Goal: Task Accomplishment & Management: Use online tool/utility

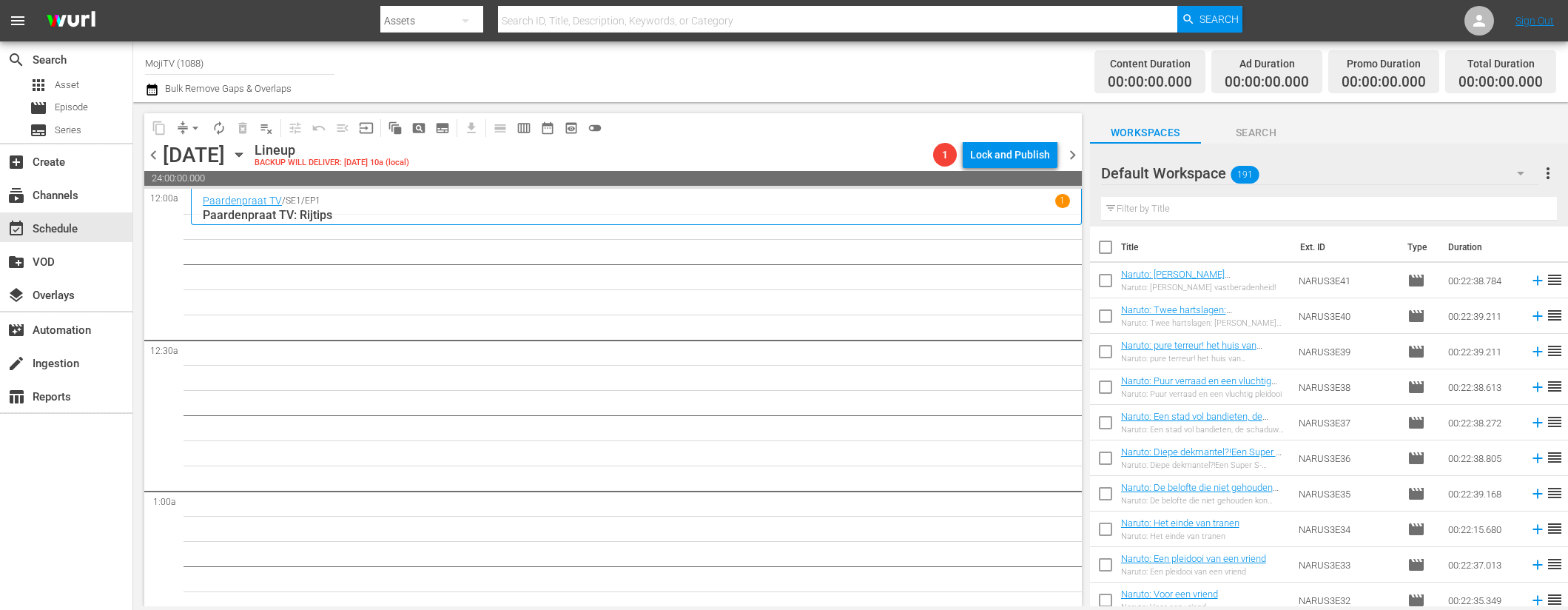
click at [247, 154] on icon "button" at bounding box center [239, 155] width 16 height 16
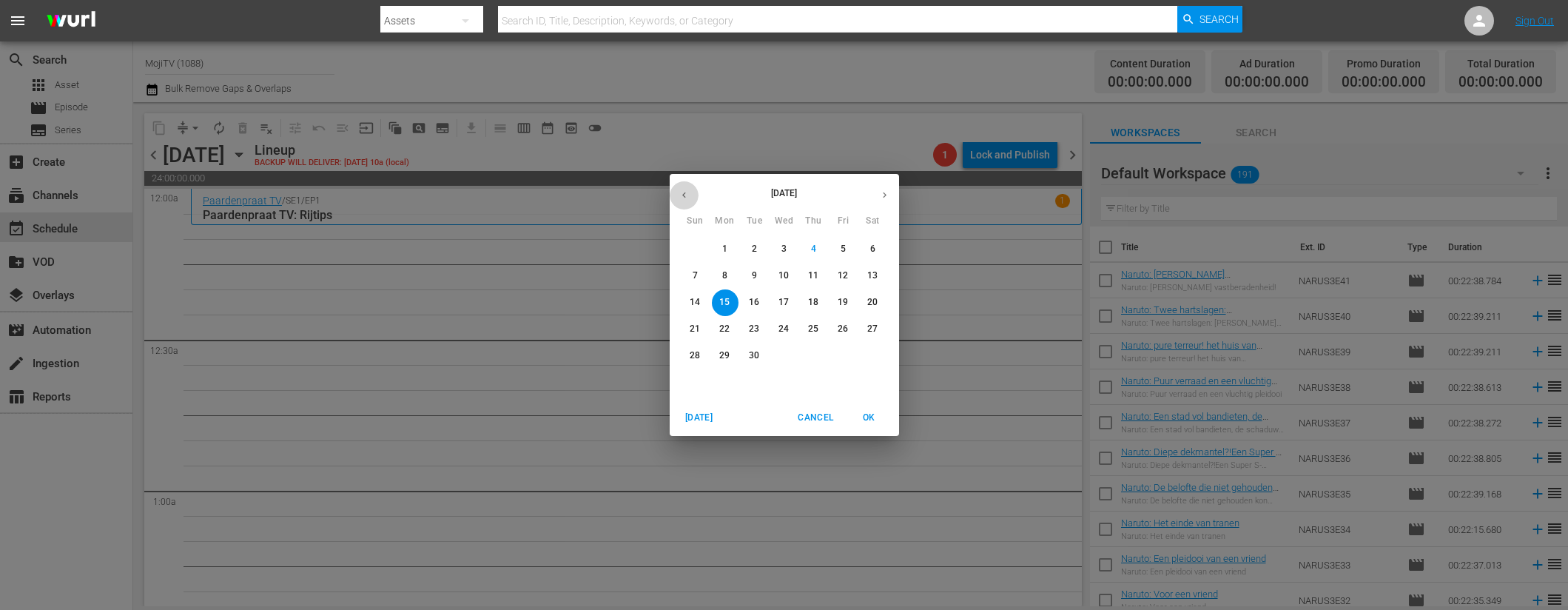
click at [692, 193] on button "button" at bounding box center [684, 195] width 29 height 29
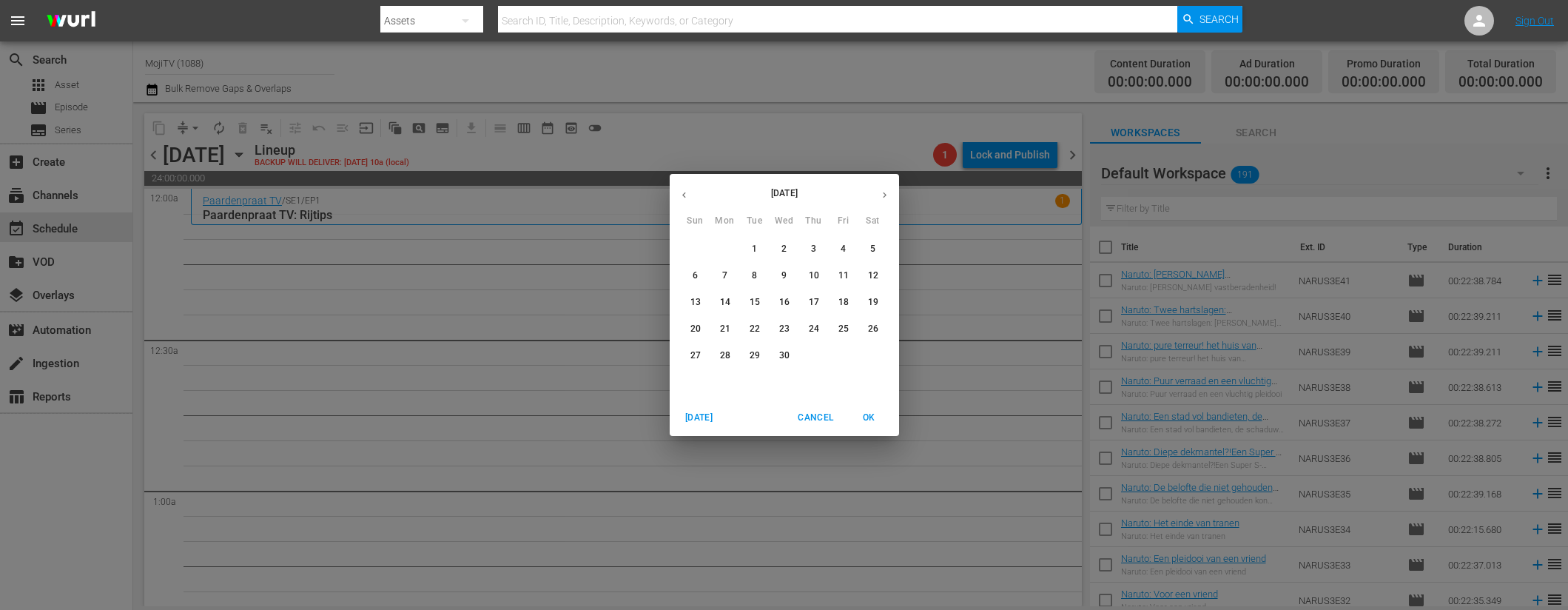
click at [692, 193] on button "button" at bounding box center [684, 195] width 29 height 29
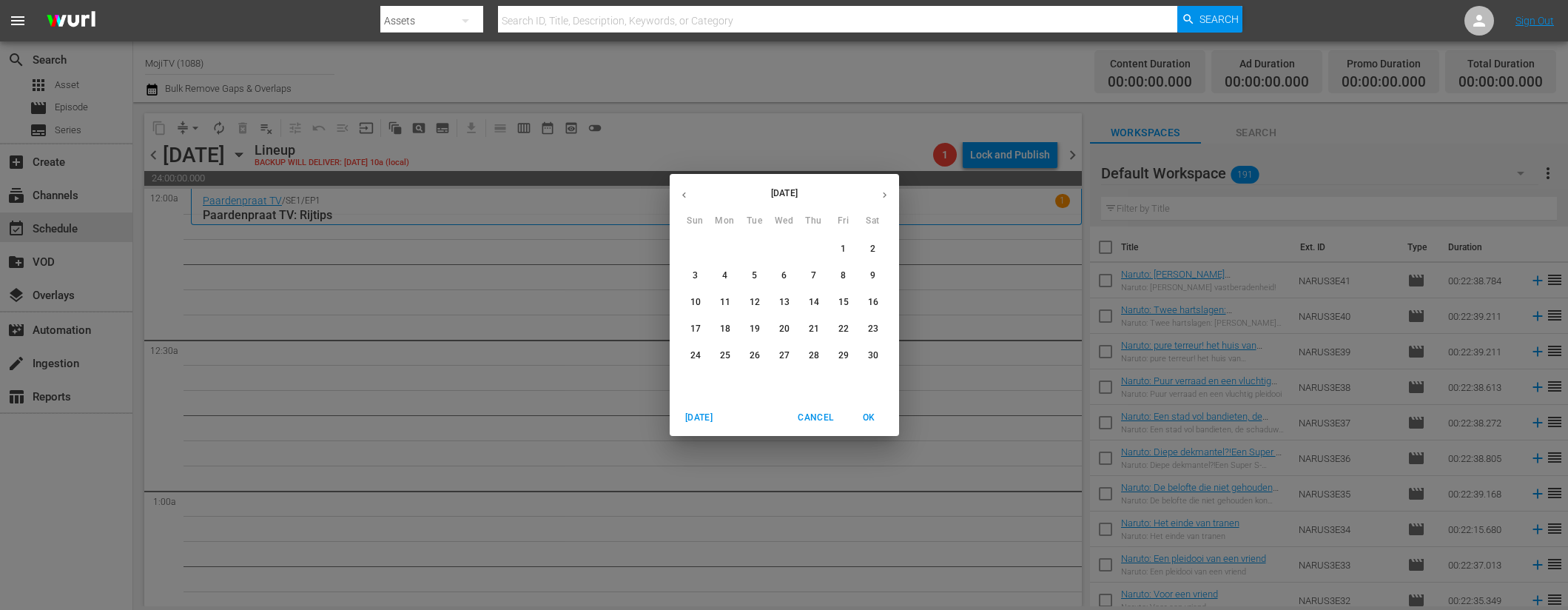
click at [692, 193] on button "button" at bounding box center [684, 195] width 29 height 29
click at [698, 301] on p "15" at bounding box center [694, 302] width 11 height 12
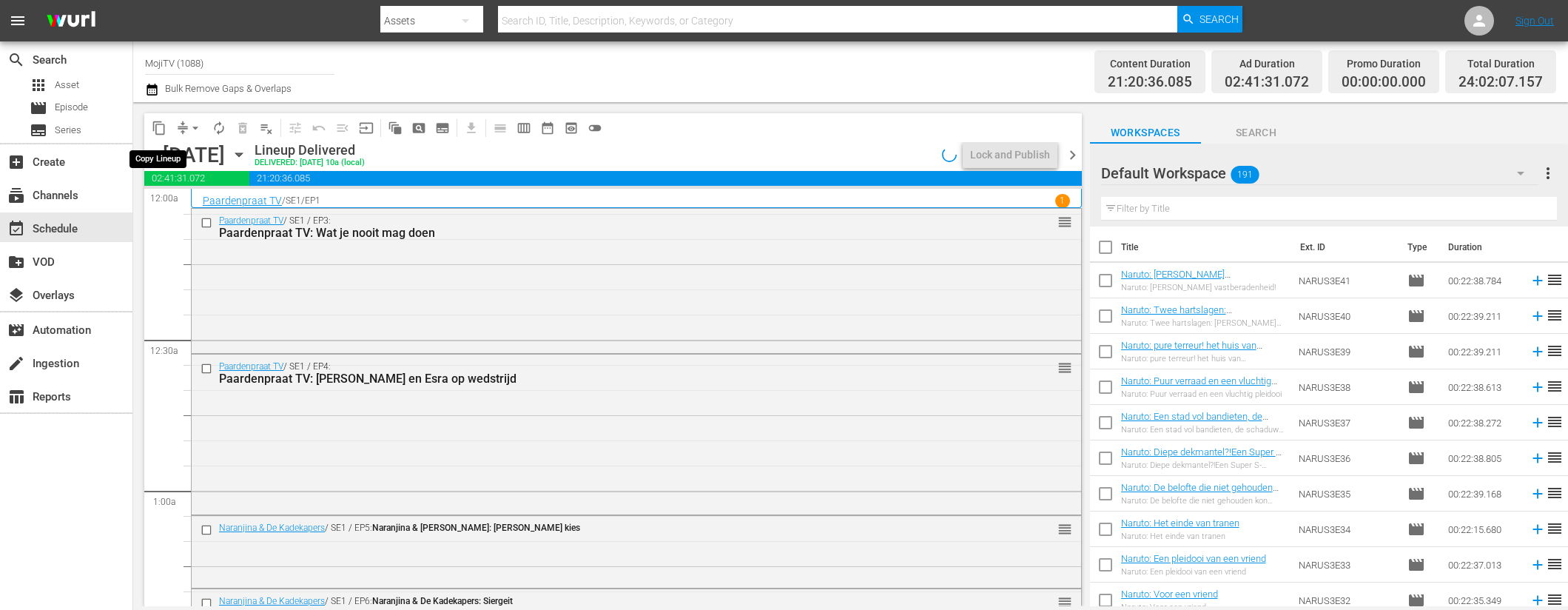
click at [164, 128] on span "content_copy" at bounding box center [159, 128] width 15 height 15
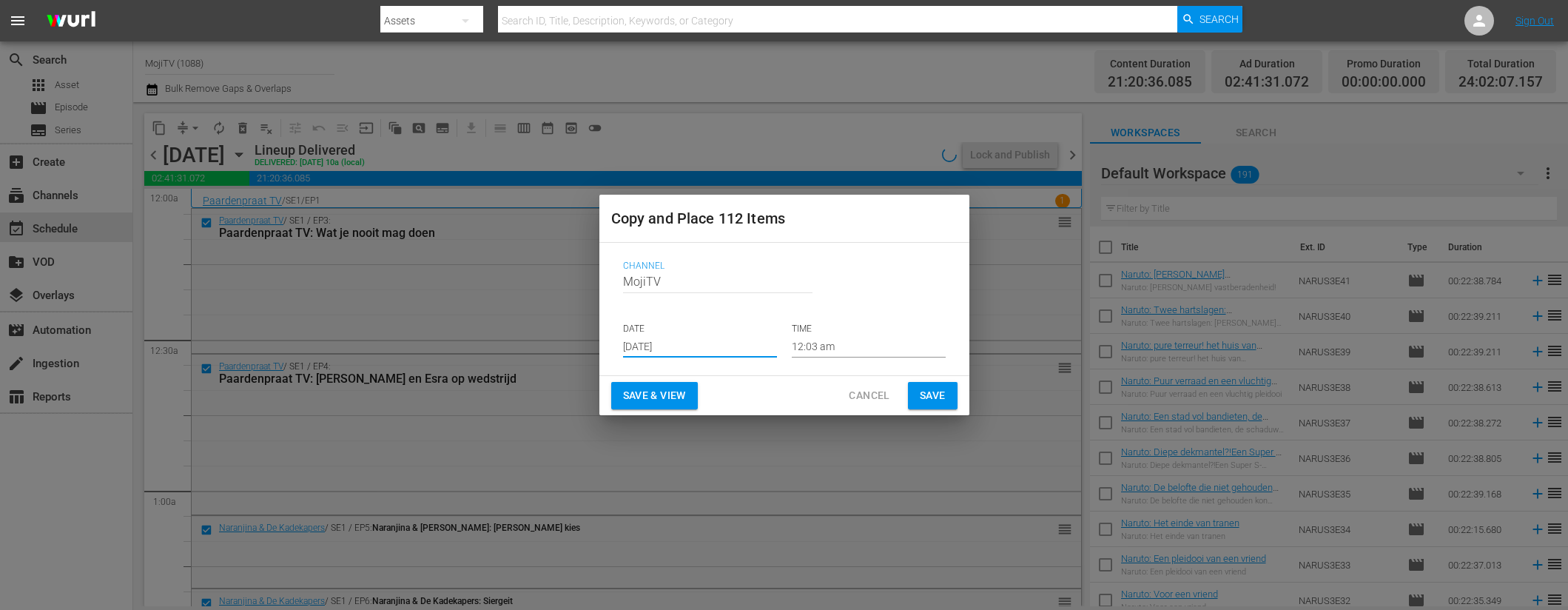
click at [707, 345] on input "[DATE]" at bounding box center [699, 346] width 154 height 22
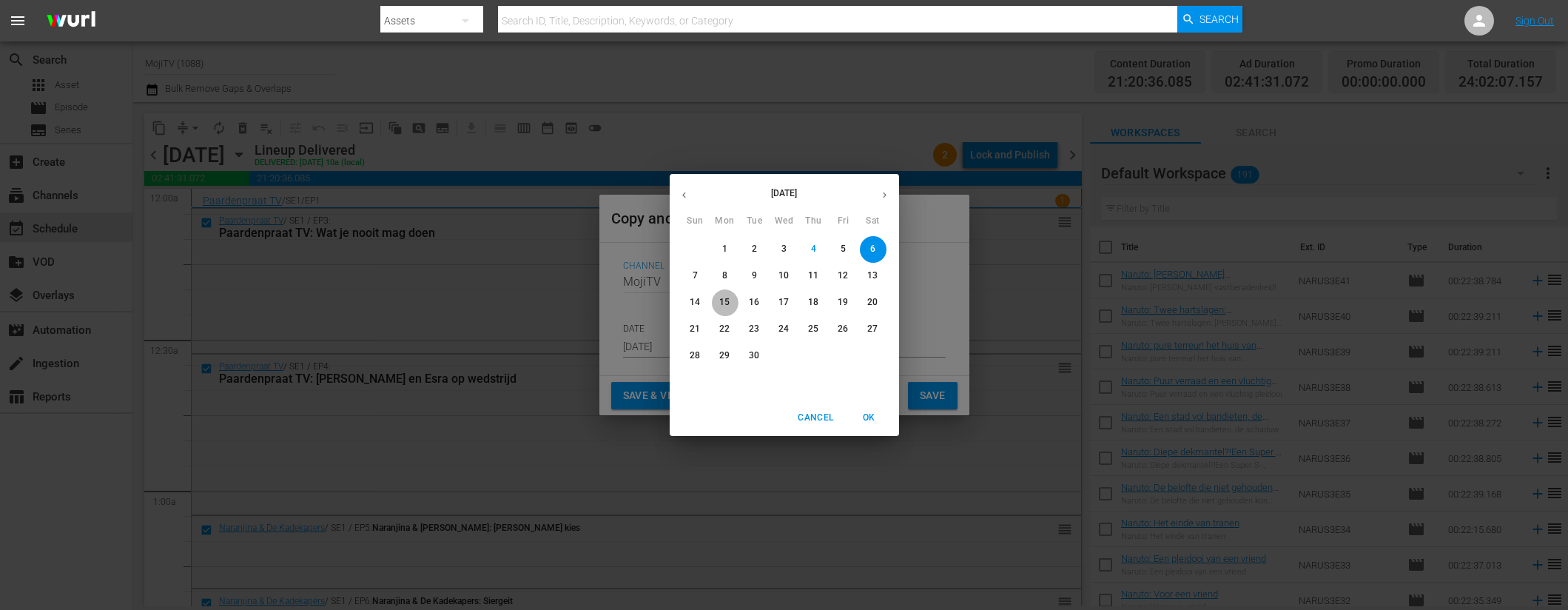
click at [731, 303] on span "15" at bounding box center [725, 302] width 26 height 12
type input "[DATE]"
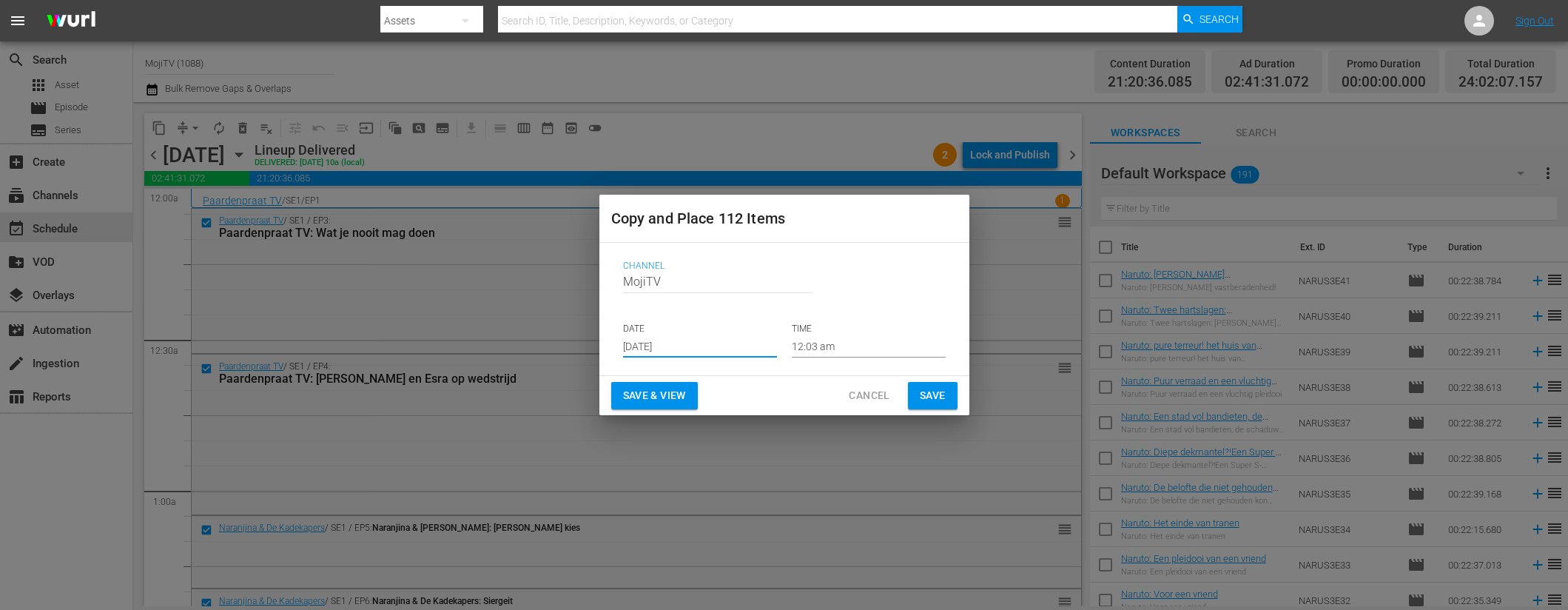
click at [656, 400] on span "Save & View" at bounding box center [654, 395] width 63 height 19
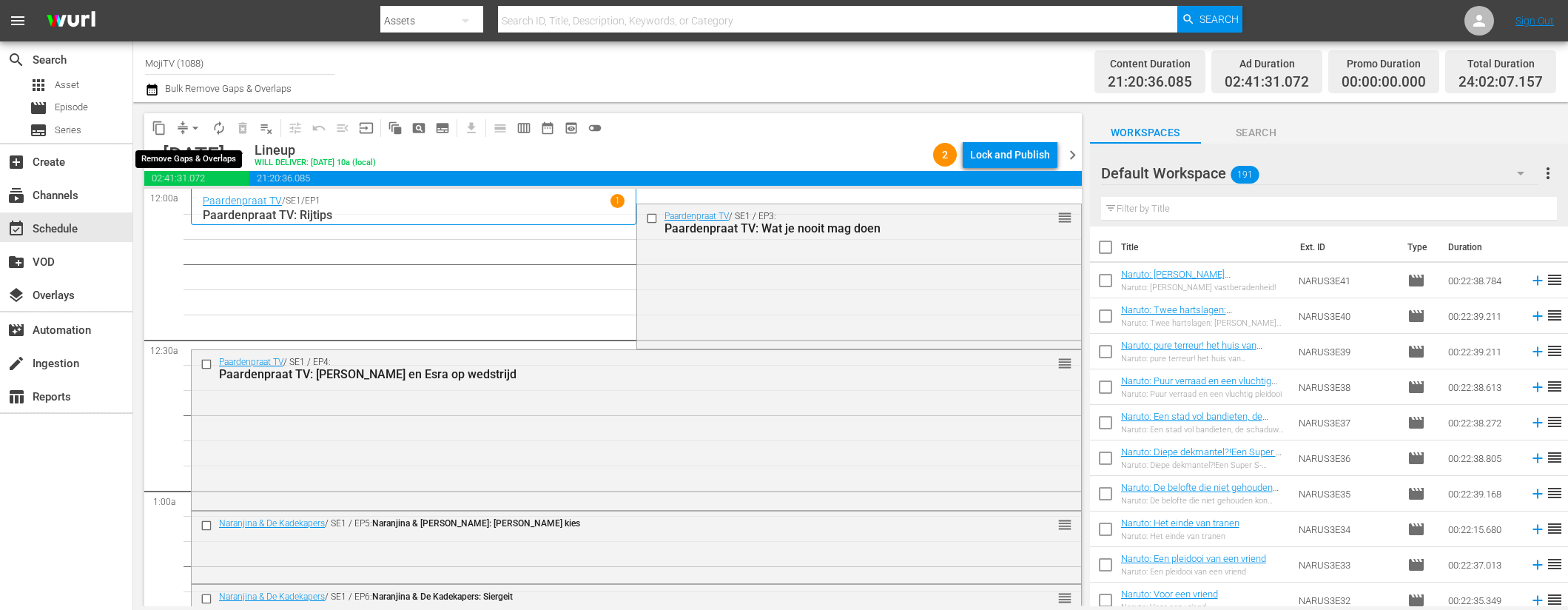
click at [184, 135] on span "compress" at bounding box center [182, 128] width 15 height 15
click at [192, 126] on span "arrow_drop_down" at bounding box center [196, 128] width 15 height 15
click at [205, 205] on li "Align to End of Previous Day" at bounding box center [196, 207] width 155 height 25
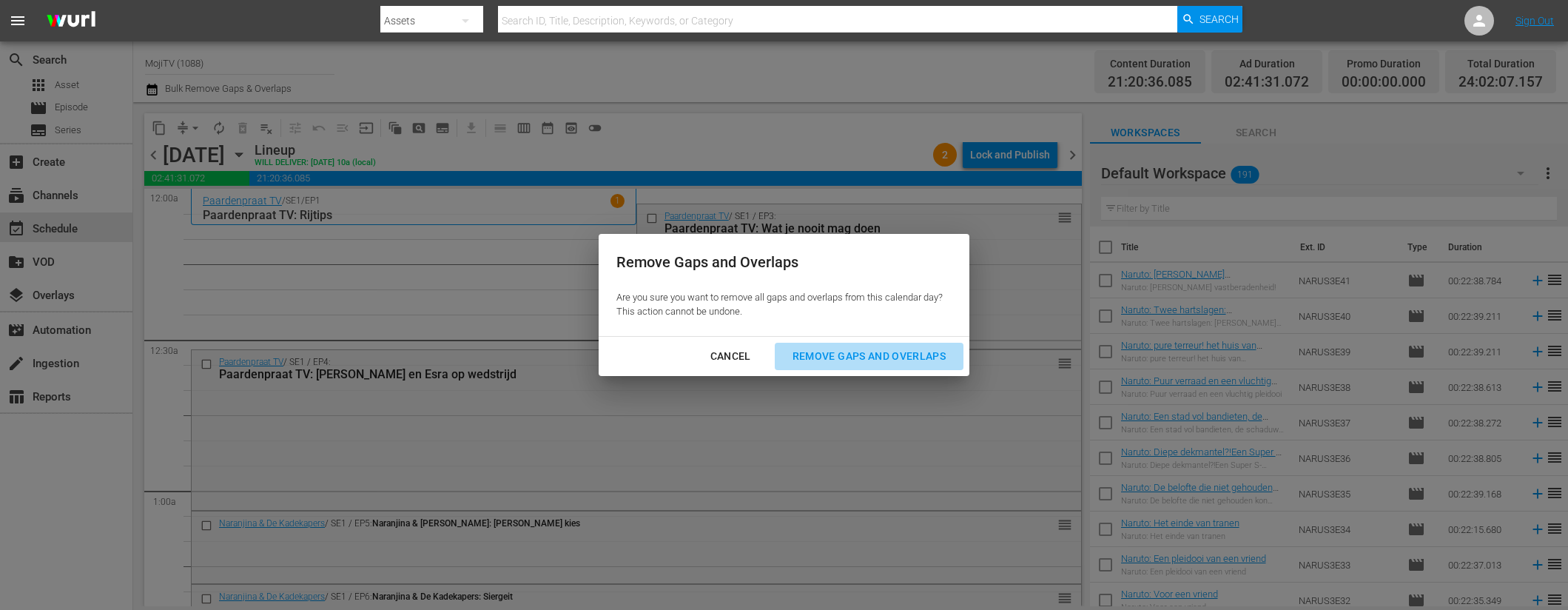
click at [832, 353] on div "Remove Gaps and Overlaps" at bounding box center [869, 356] width 177 height 19
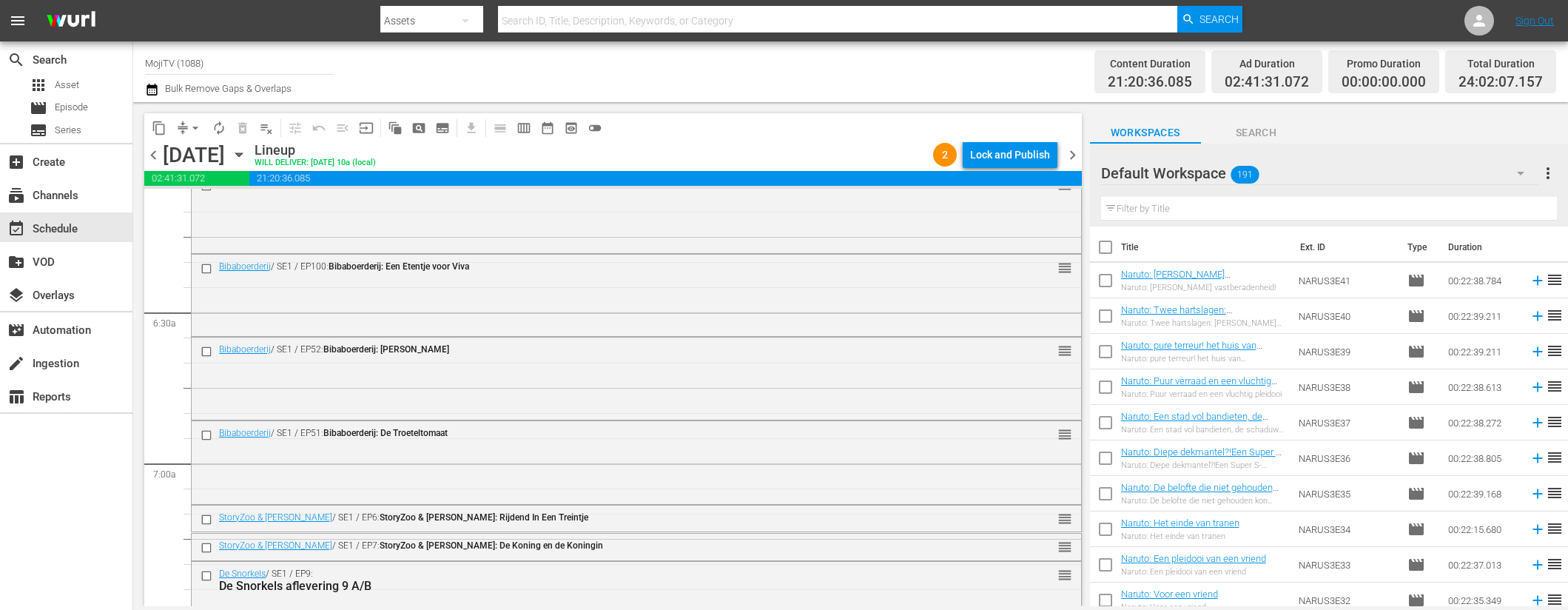
scroll to position [78, 0]
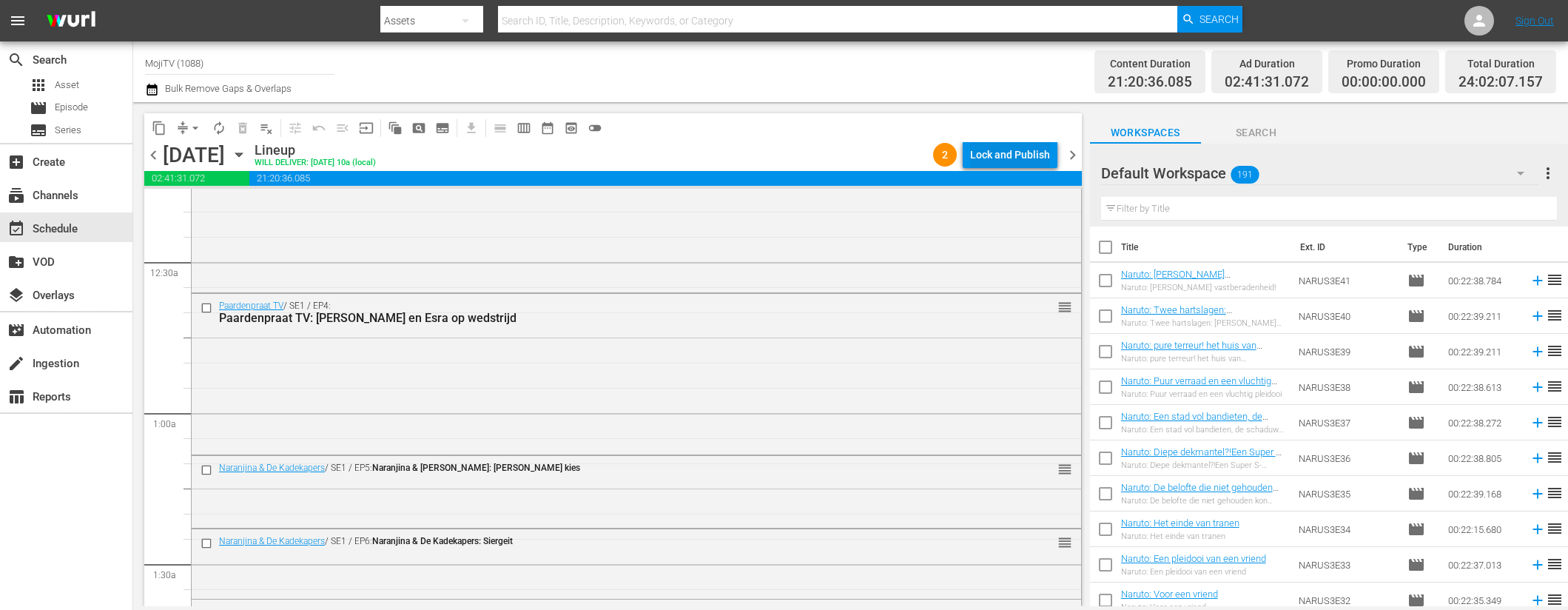
click at [1002, 150] on div "Lock and Publish" at bounding box center [1009, 155] width 80 height 26
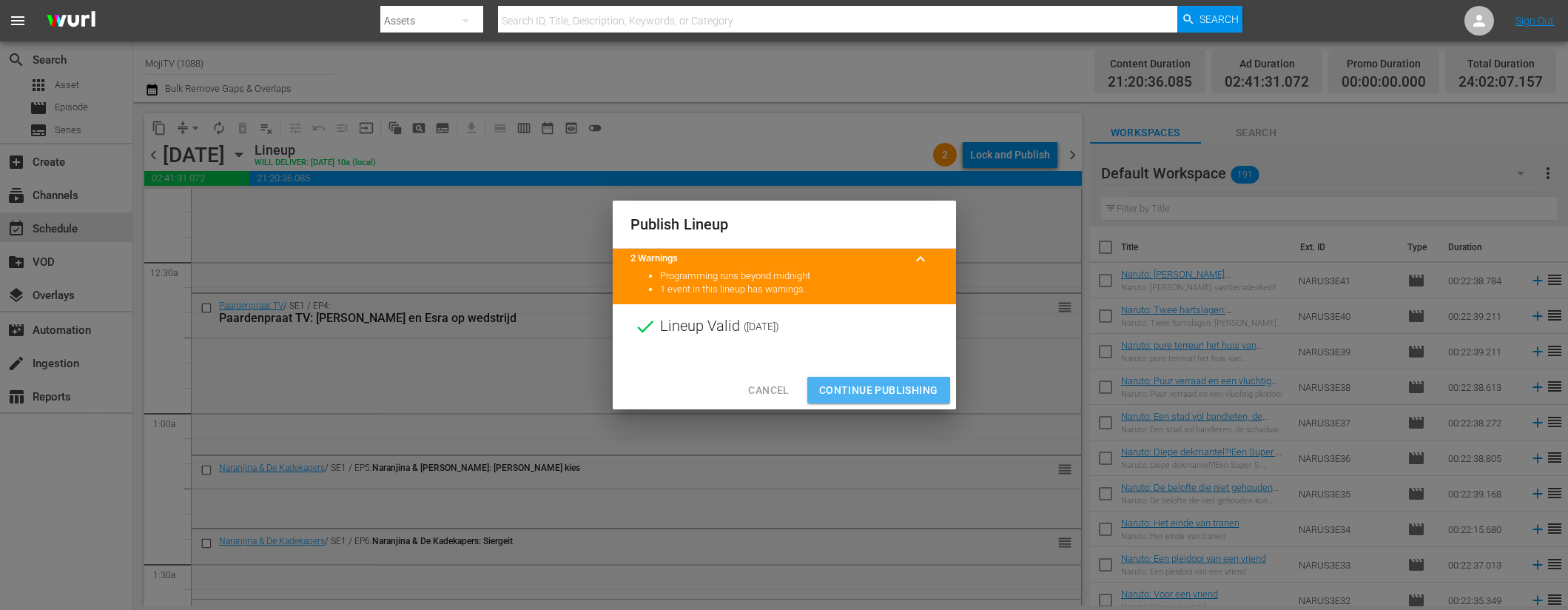
click at [874, 391] on span "Continue Publishing" at bounding box center [879, 390] width 119 height 19
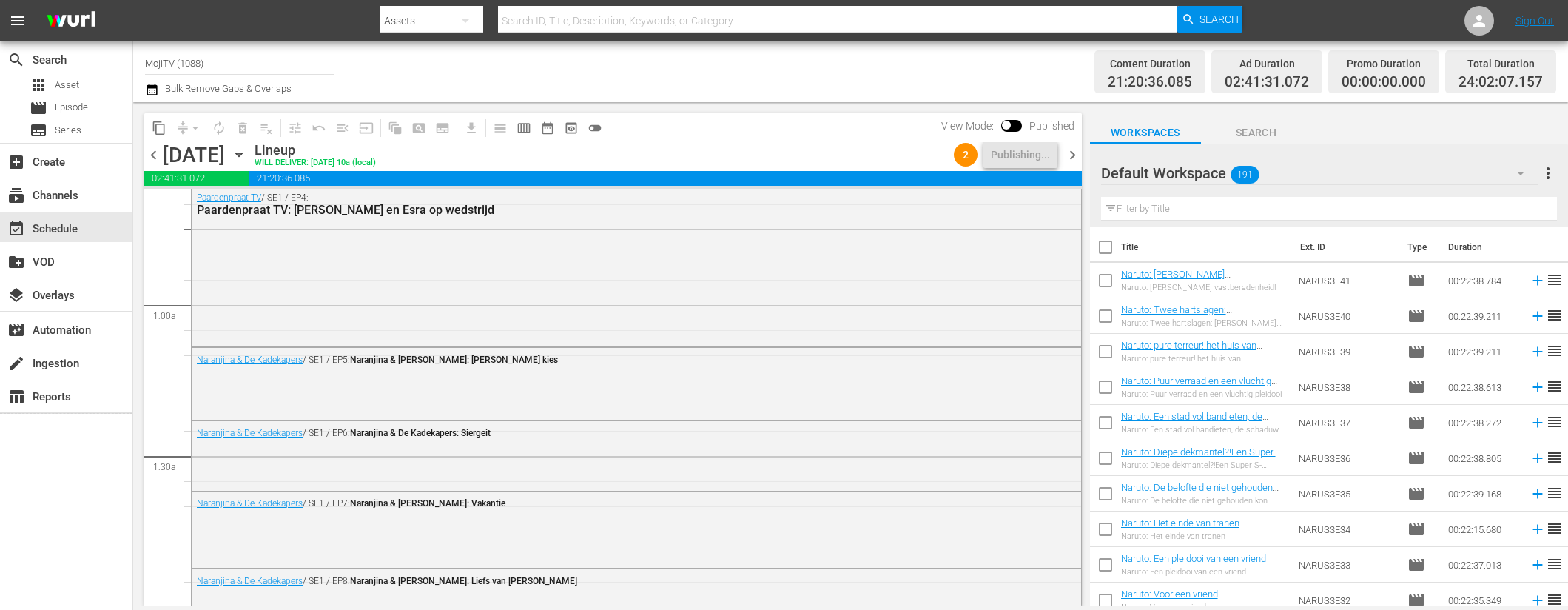
scroll to position [0, 0]
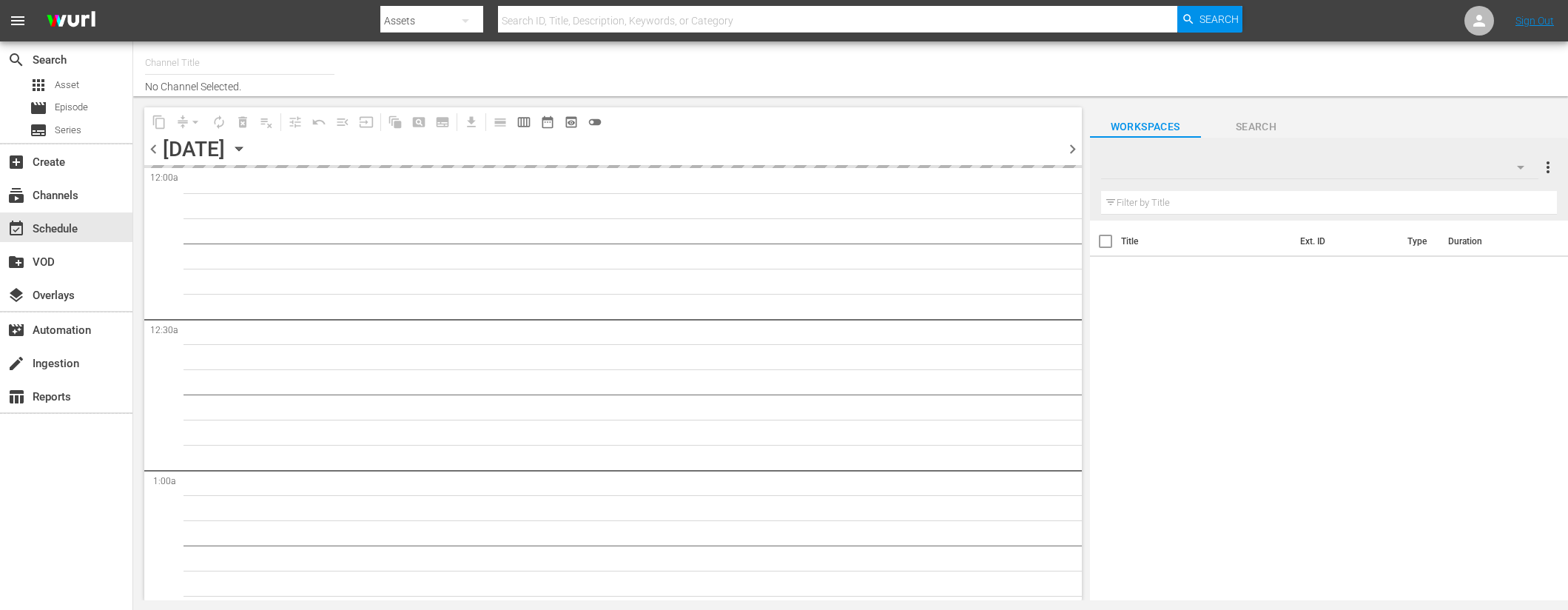
type input "MojiTV (1088)"
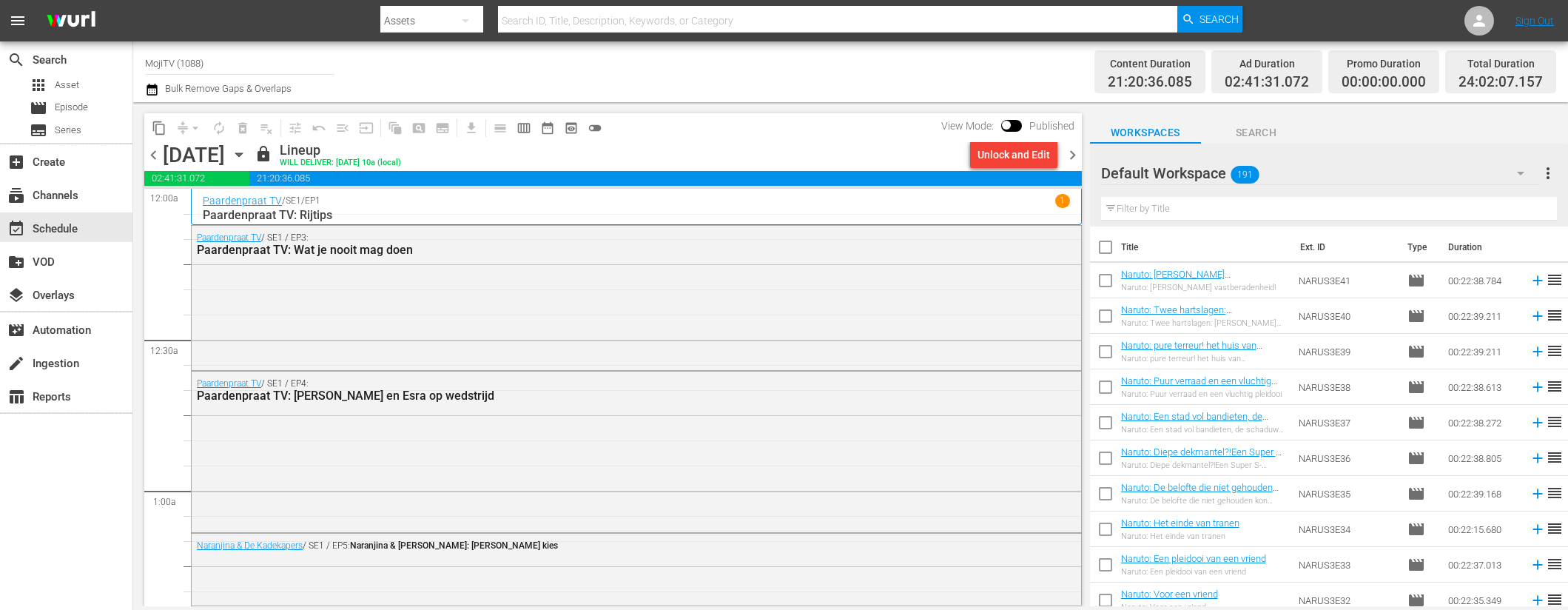
click at [1076, 154] on span "chevron_right" at bounding box center [1072, 155] width 19 height 19
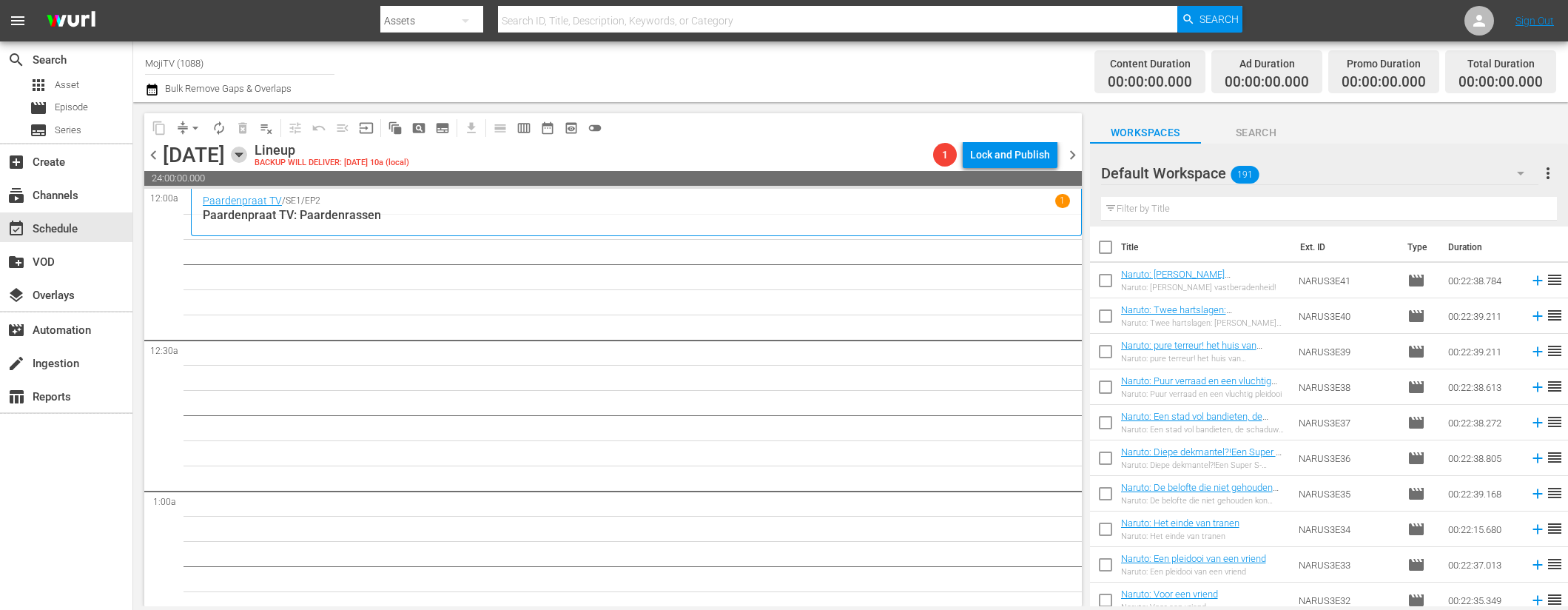
click at [242, 153] on icon "button" at bounding box center [238, 155] width 7 height 4
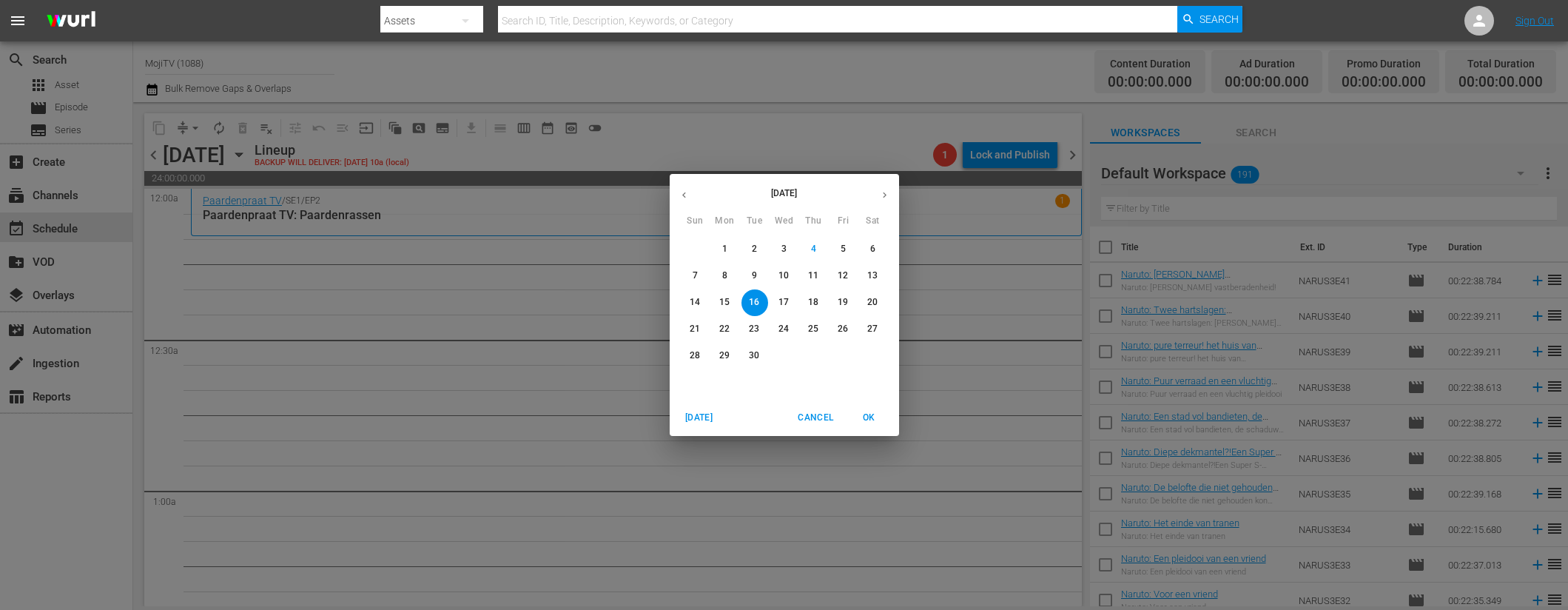
click at [680, 199] on icon "button" at bounding box center [685, 196] width 12 height 12
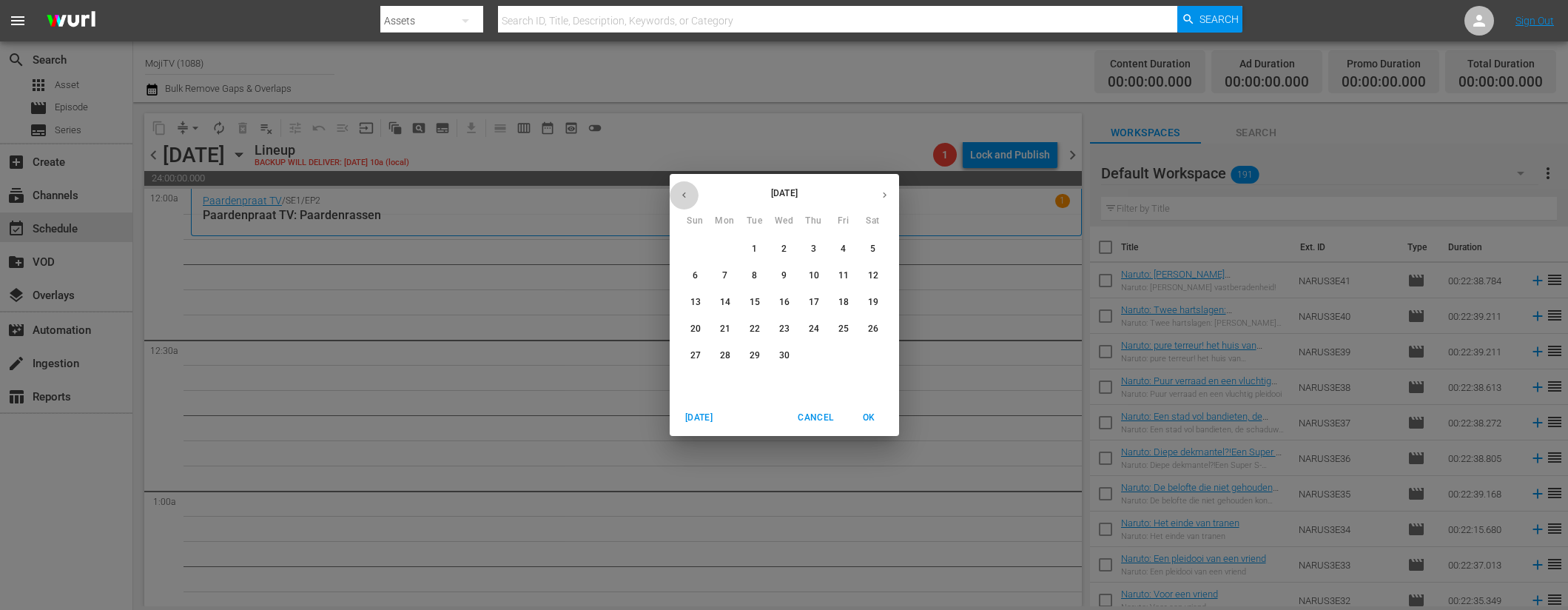
click at [680, 199] on icon "button" at bounding box center [685, 196] width 12 height 12
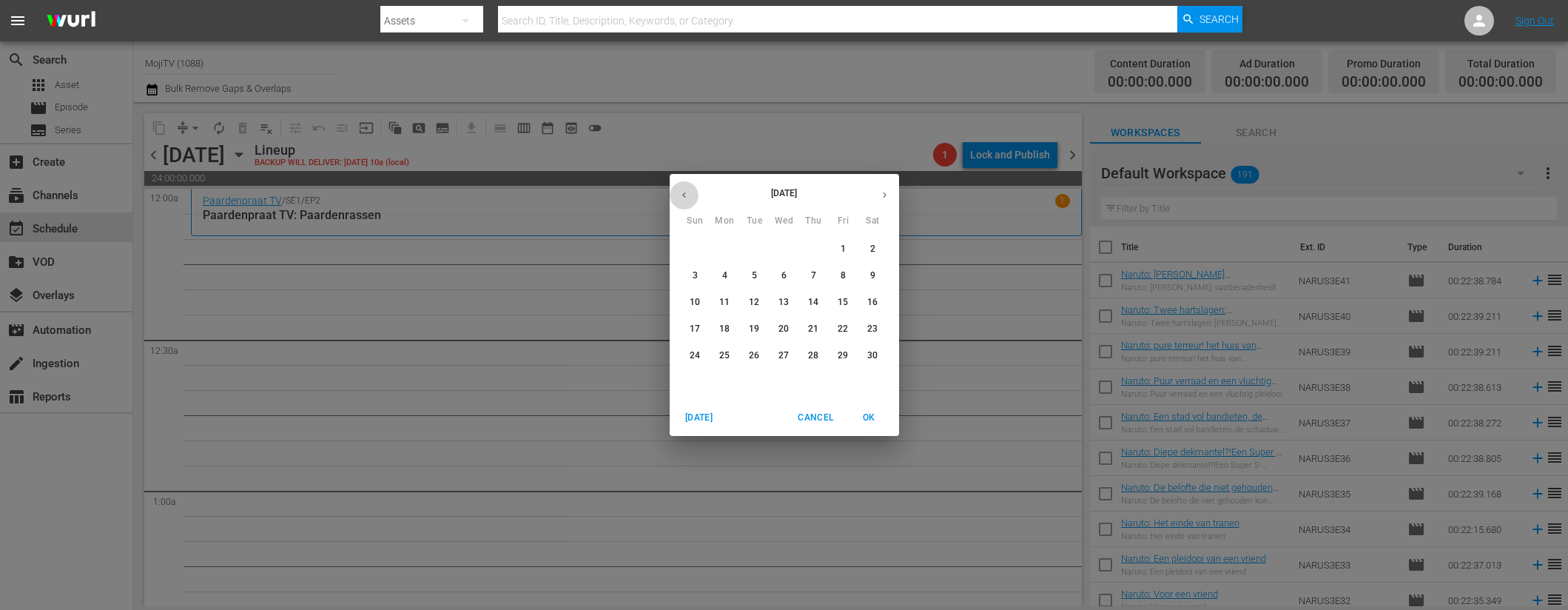
click at [680, 199] on icon "button" at bounding box center [685, 196] width 12 height 12
click at [881, 192] on icon "button" at bounding box center [885, 196] width 12 height 12
click at [721, 301] on p "16" at bounding box center [724, 302] width 11 height 12
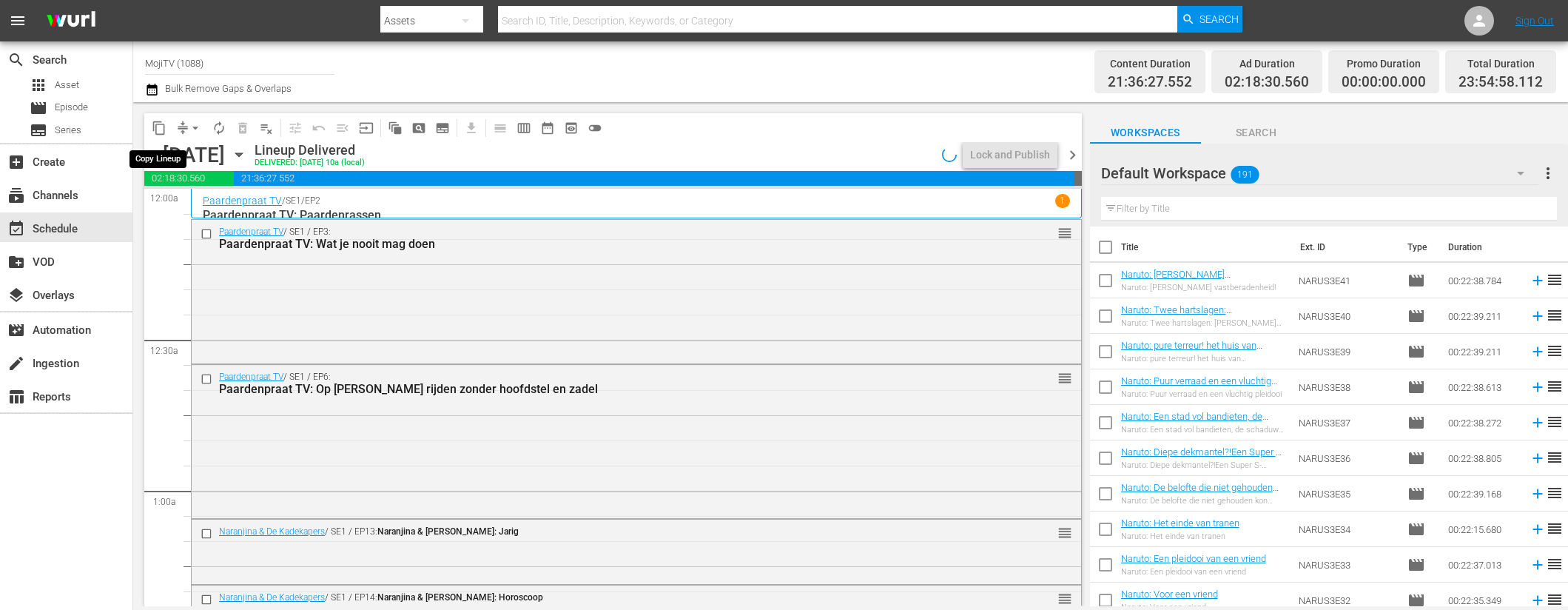
click at [154, 128] on span "content_copy" at bounding box center [159, 128] width 15 height 15
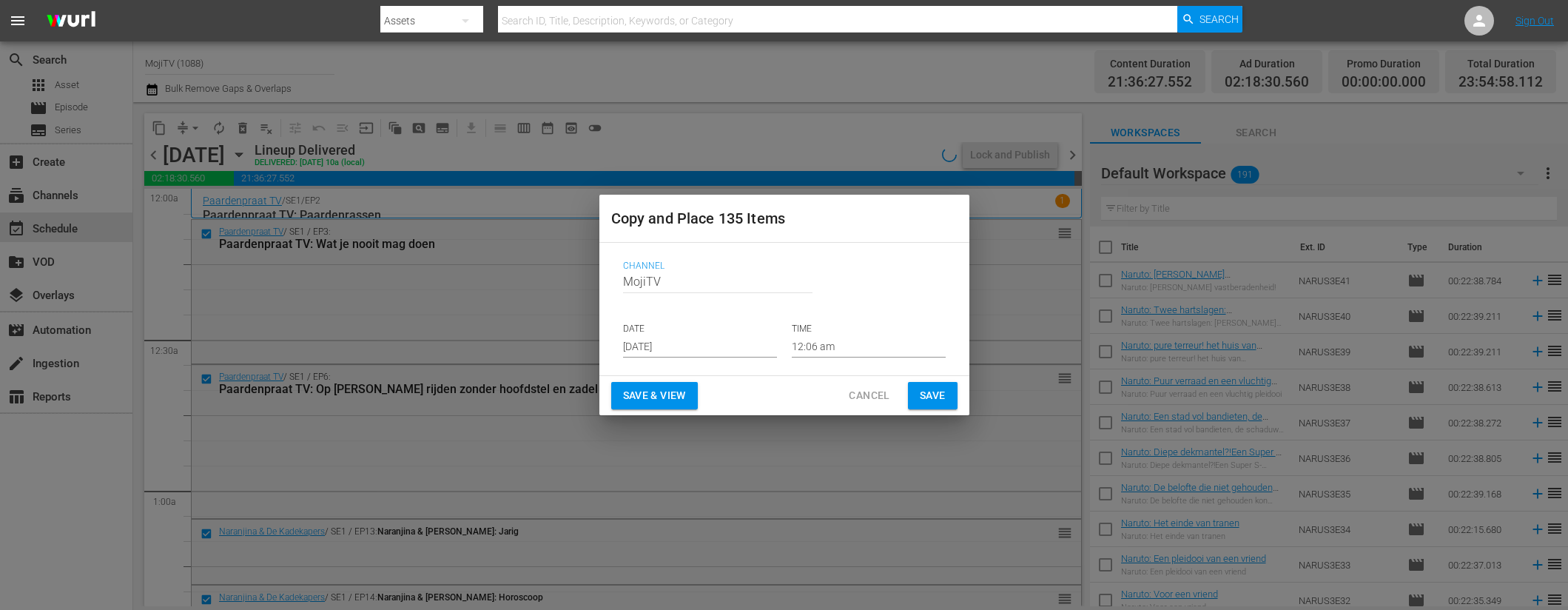
click at [717, 342] on input "[DATE]" at bounding box center [699, 346] width 154 height 22
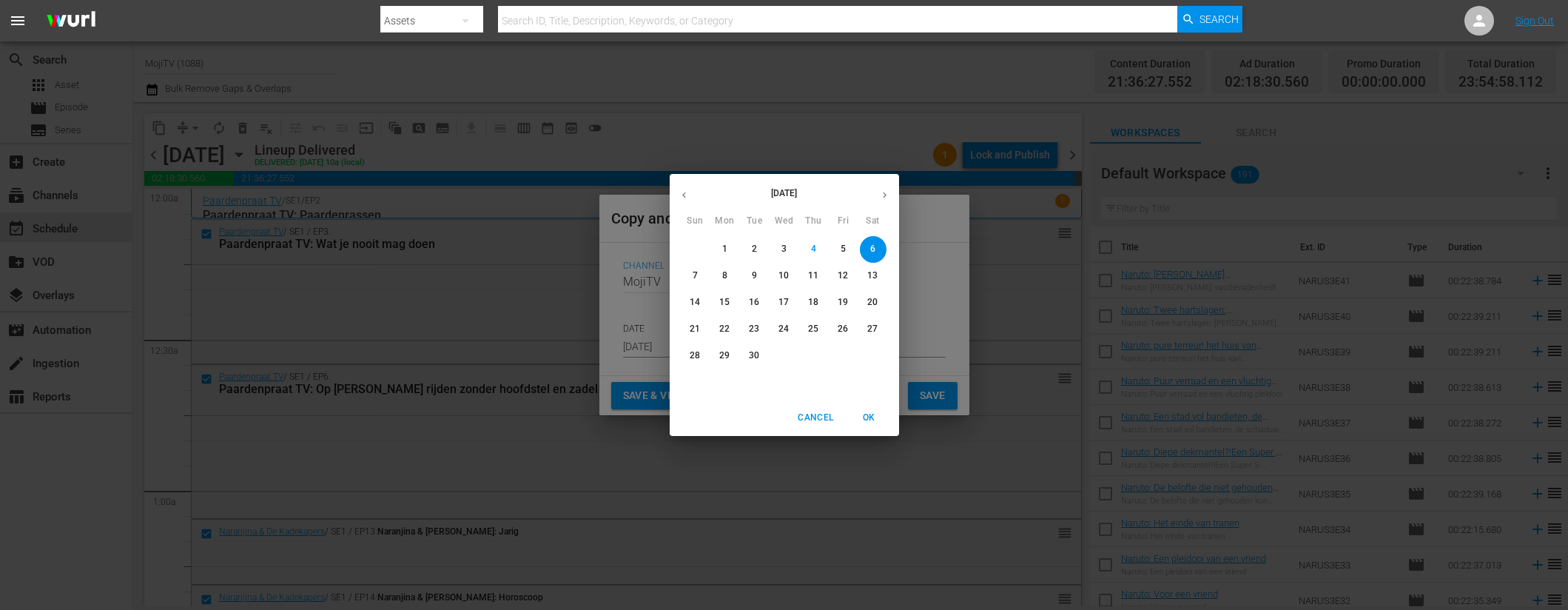
click at [761, 301] on span "16" at bounding box center [754, 302] width 26 height 12
type input "Sep 16th 2025"
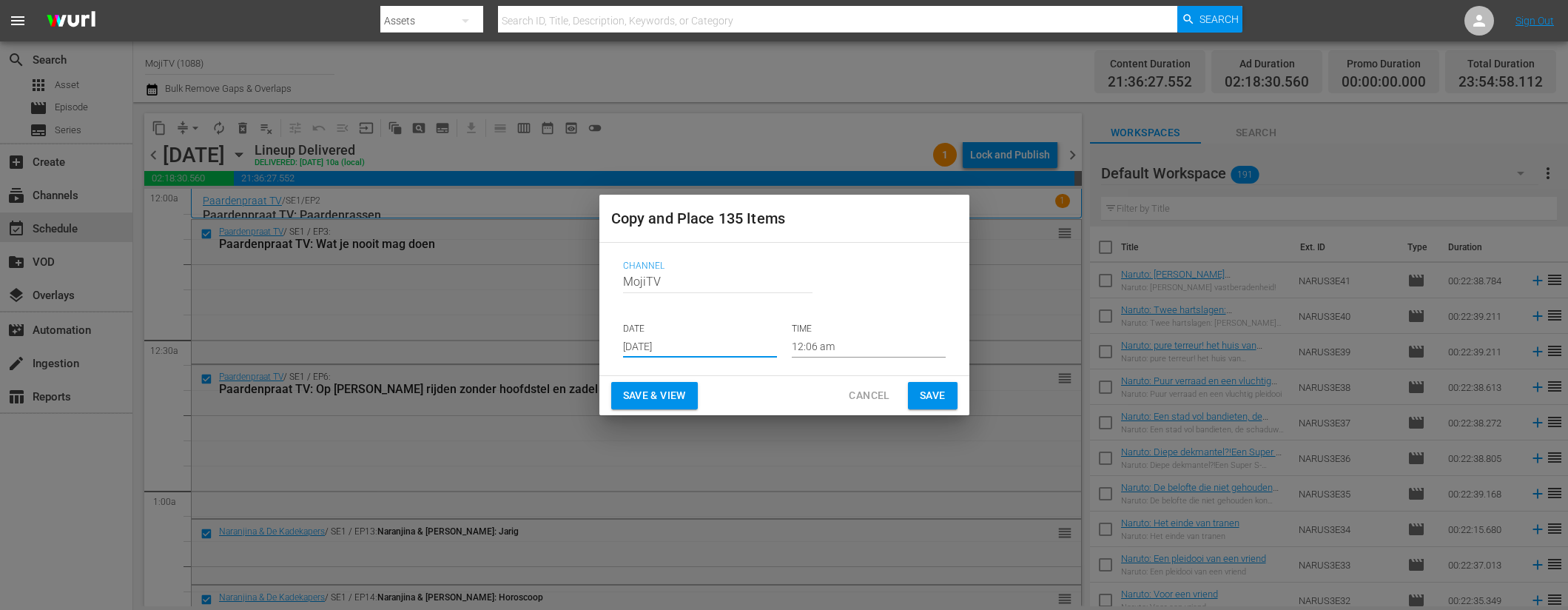
click at [665, 390] on span "Save & View" at bounding box center [654, 395] width 63 height 19
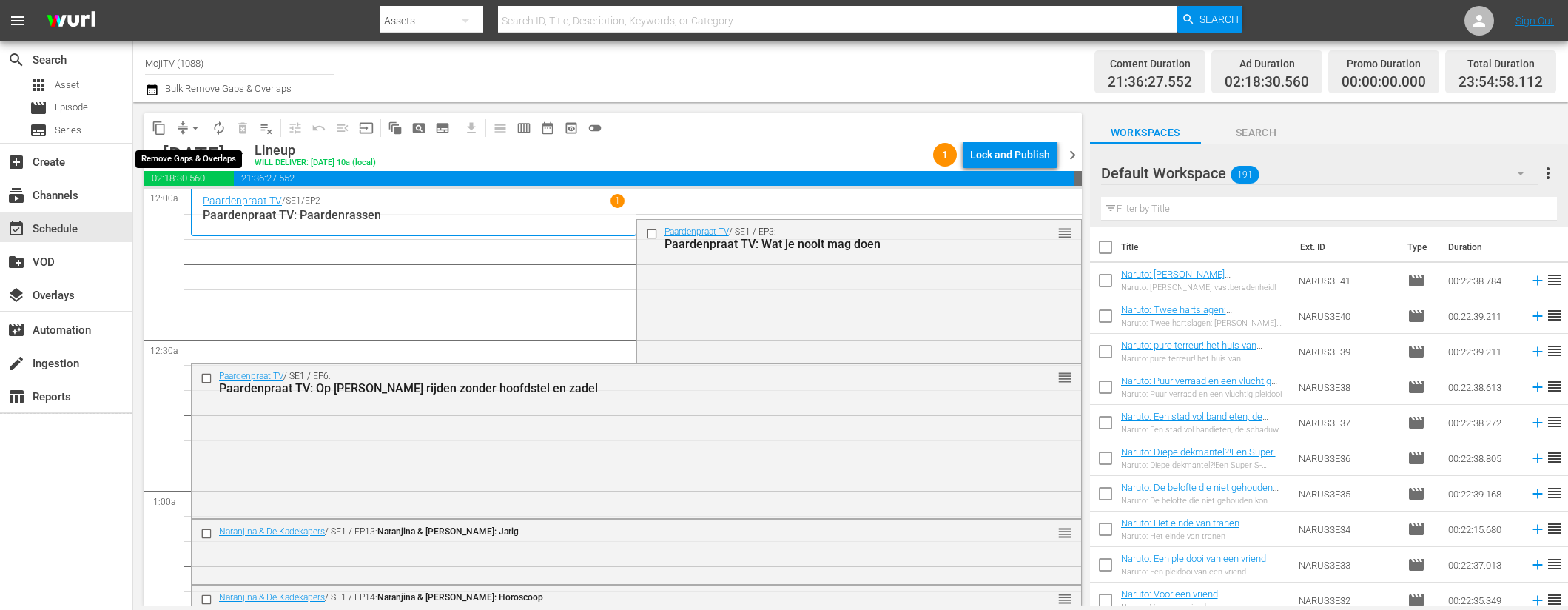
click at [186, 130] on button "arrow_drop_down" at bounding box center [195, 127] width 24 height 24
click at [212, 202] on li "Align to End of Previous Day" at bounding box center [196, 207] width 155 height 25
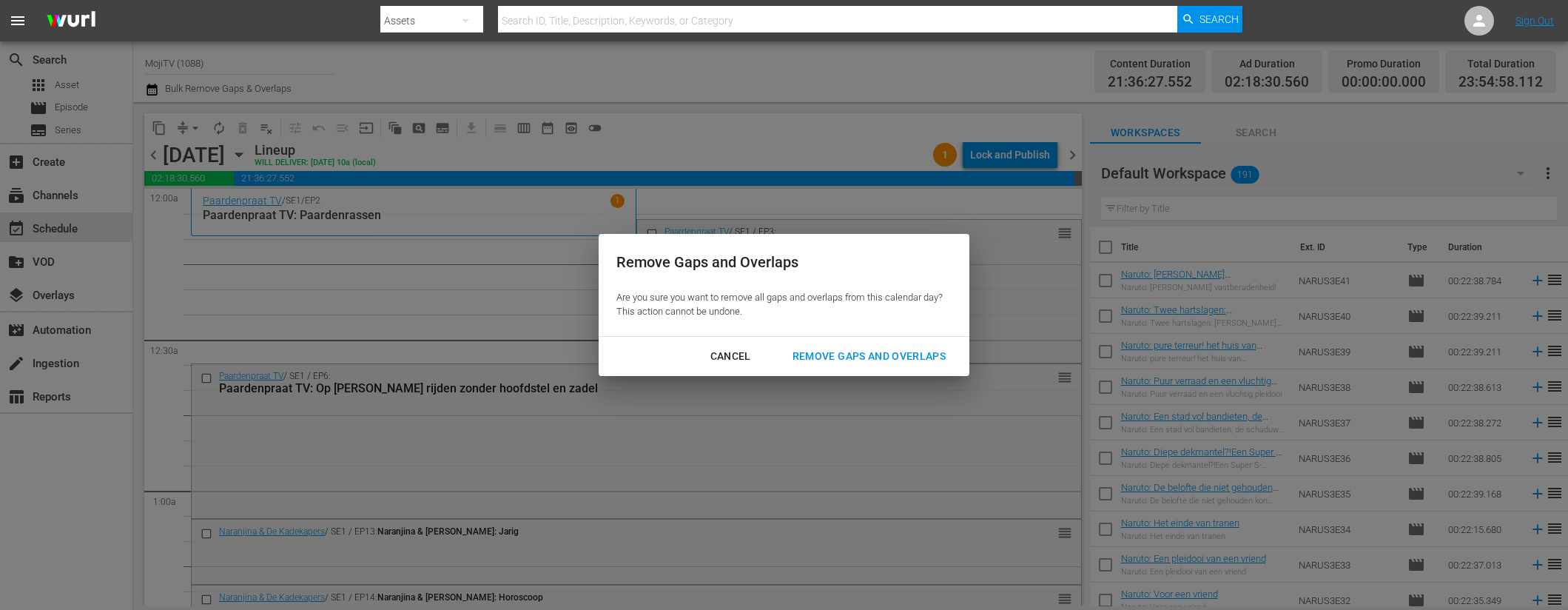
drag, startPoint x: 836, startPoint y: 346, endPoint x: 970, endPoint y: 606, distance: 292.5
click at [836, 347] on div "Remove Gaps and Overlaps" at bounding box center [869, 356] width 177 height 19
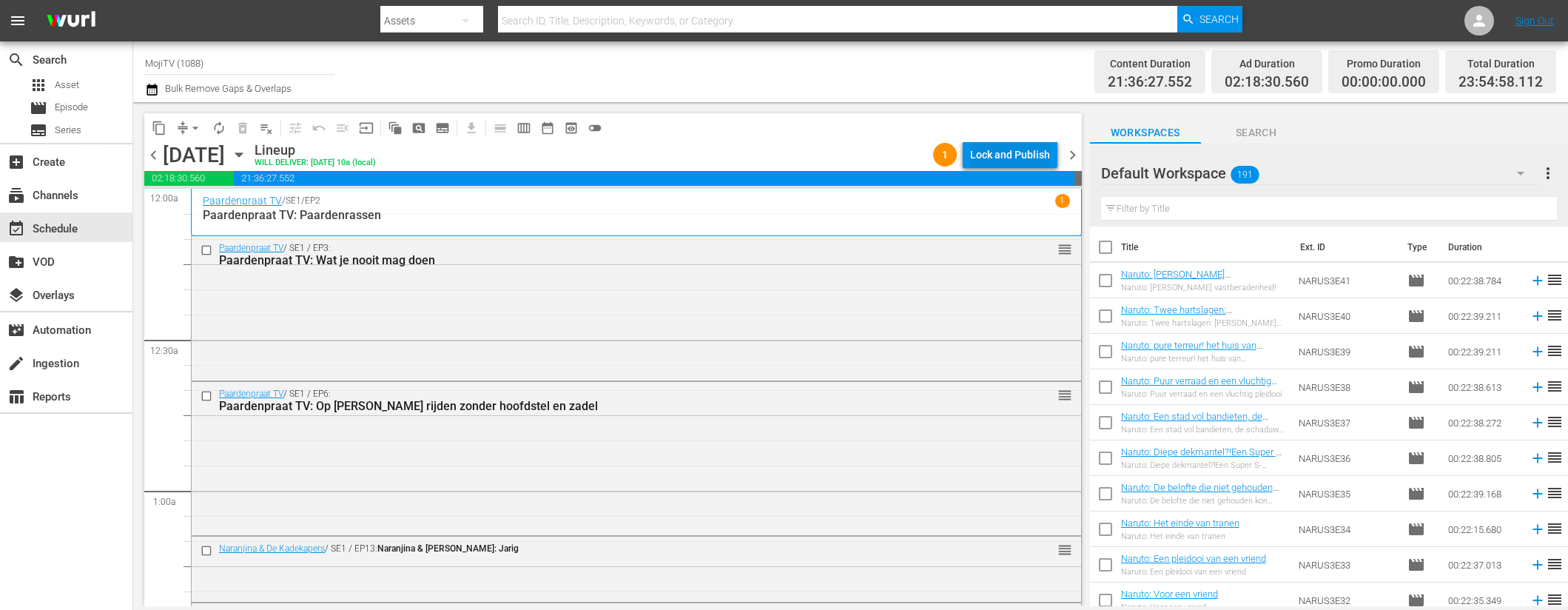
click at [1014, 145] on div "Lock and Publish" at bounding box center [1009, 155] width 80 height 26
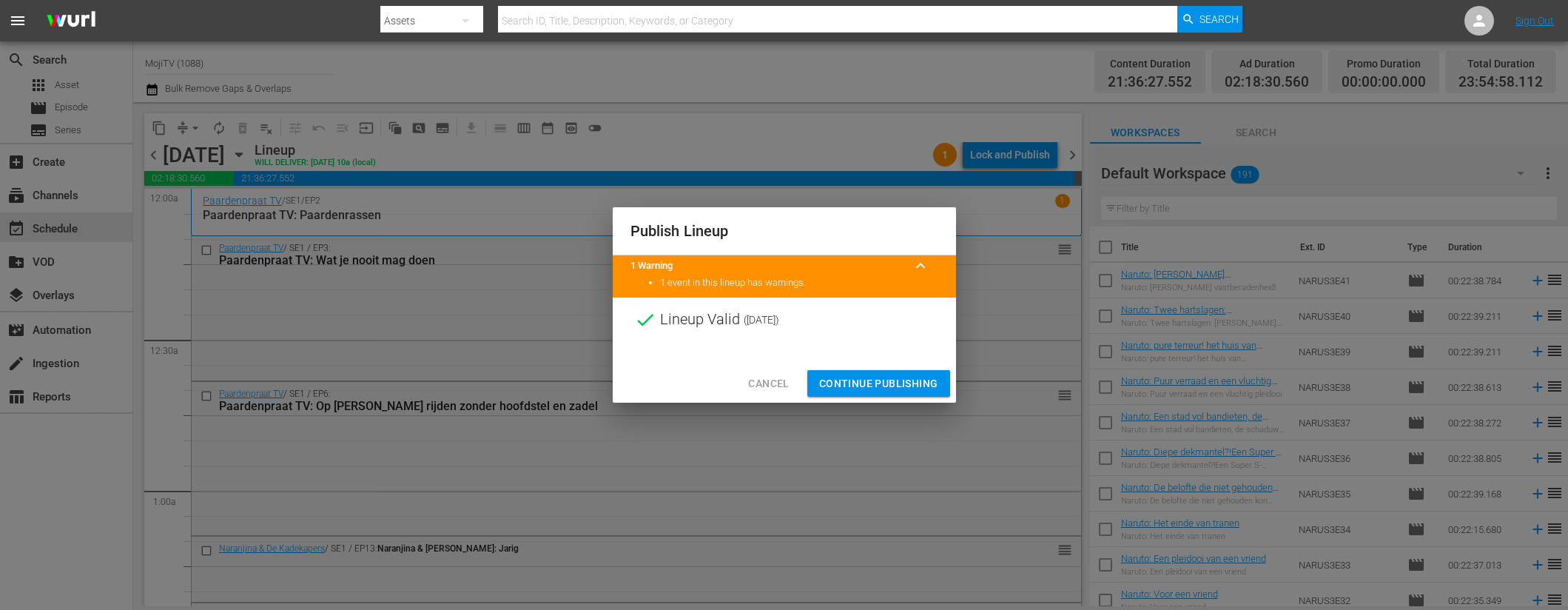
click at [892, 383] on span "Continue Publishing" at bounding box center [879, 384] width 119 height 19
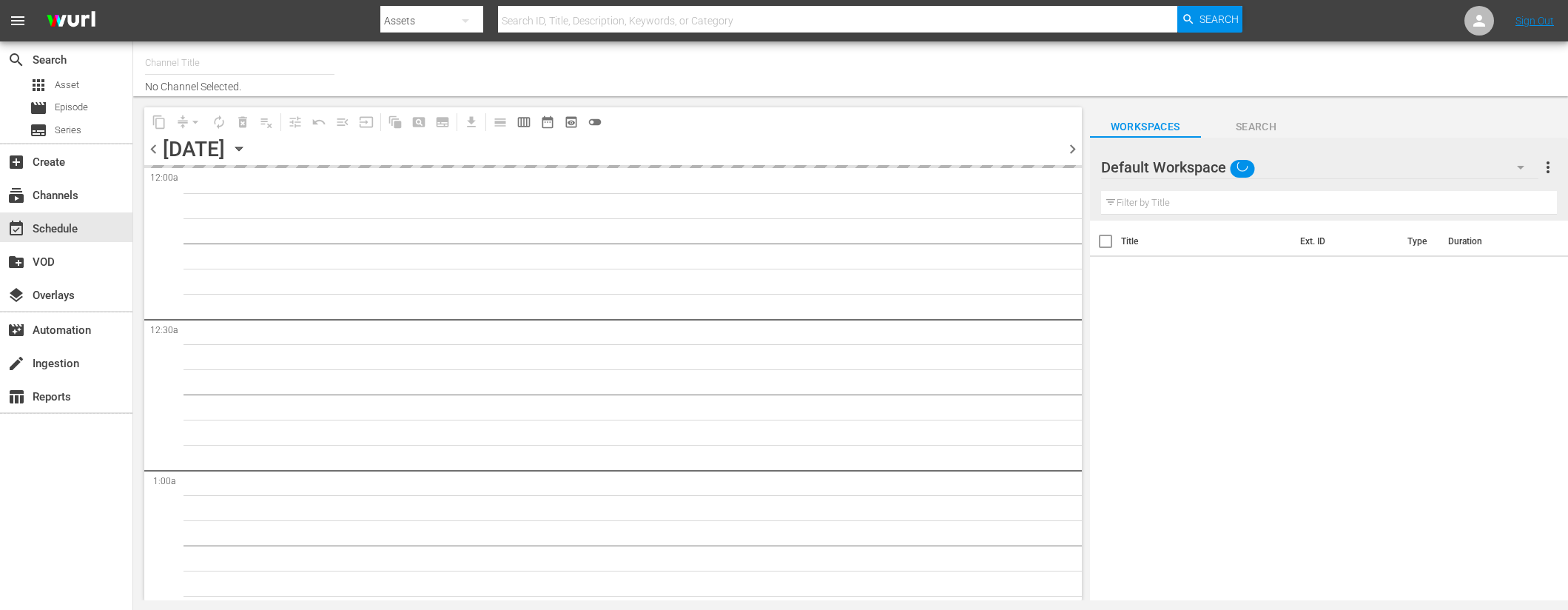
type input "MojiTV (1088)"
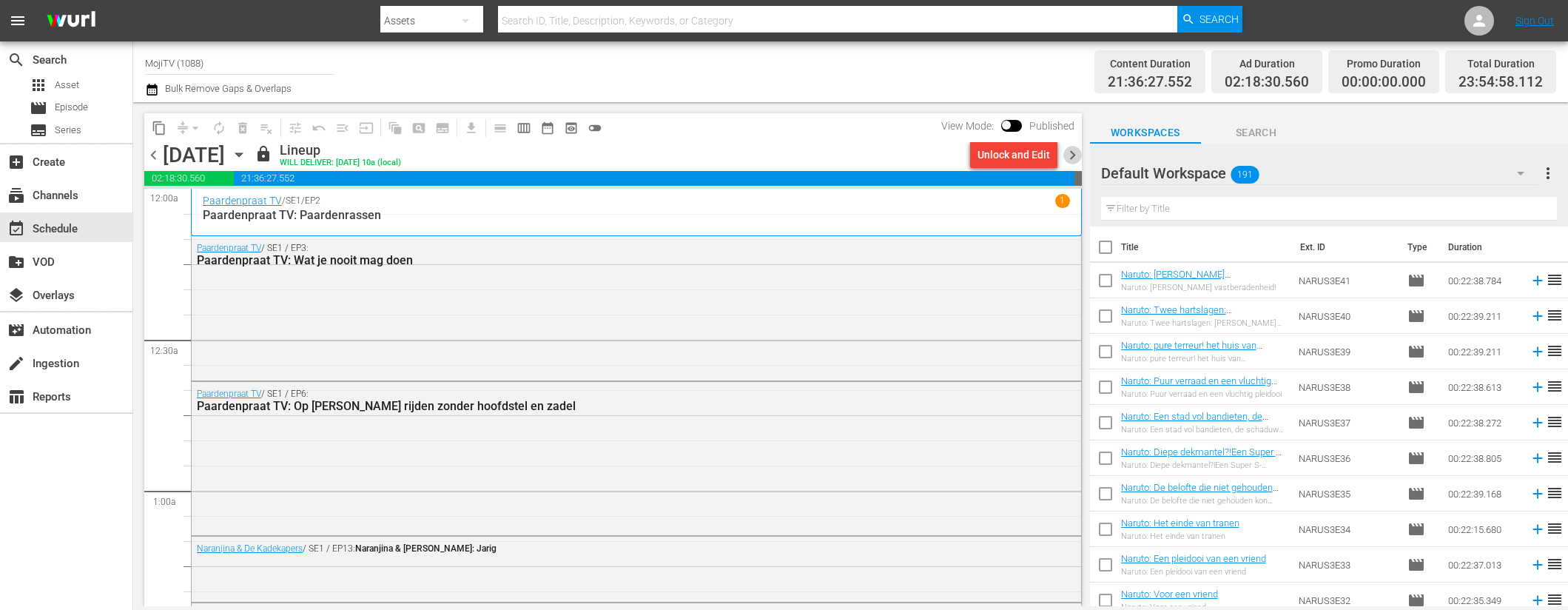
click at [1078, 159] on span "chevron_right" at bounding box center [1072, 155] width 19 height 19
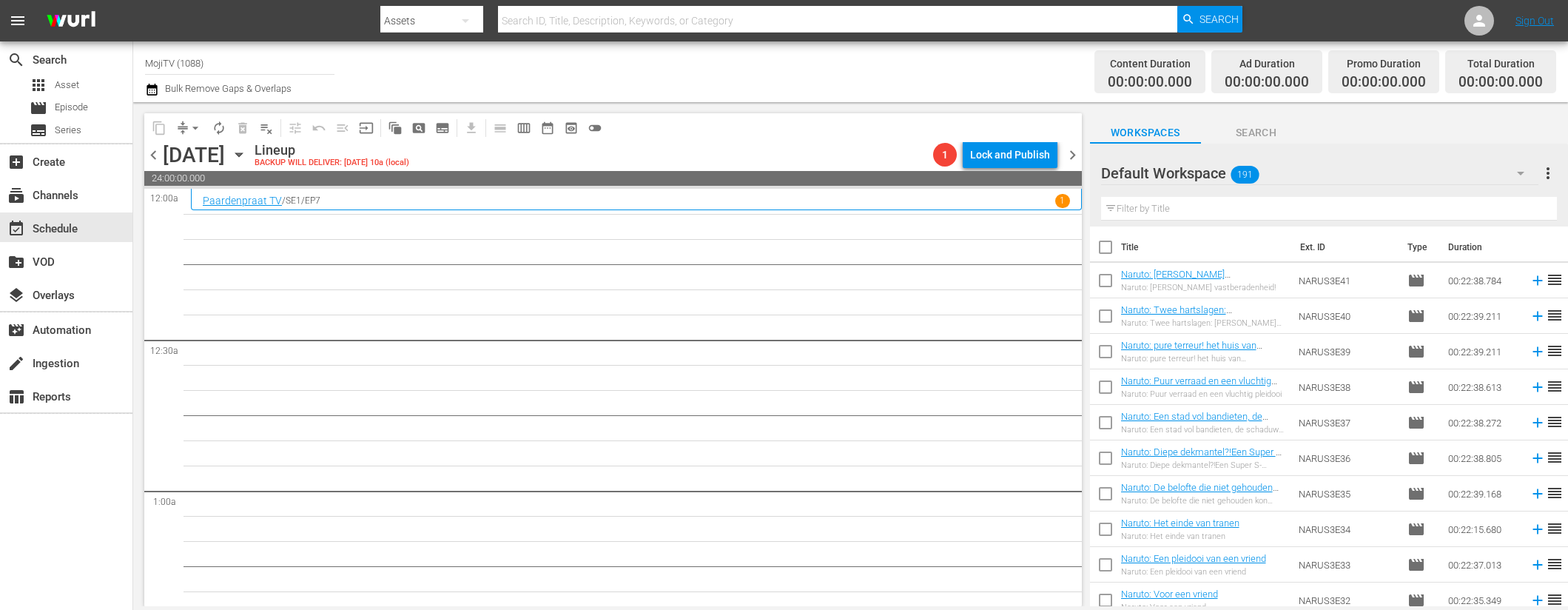
click at [247, 159] on icon "button" at bounding box center [239, 155] width 16 height 16
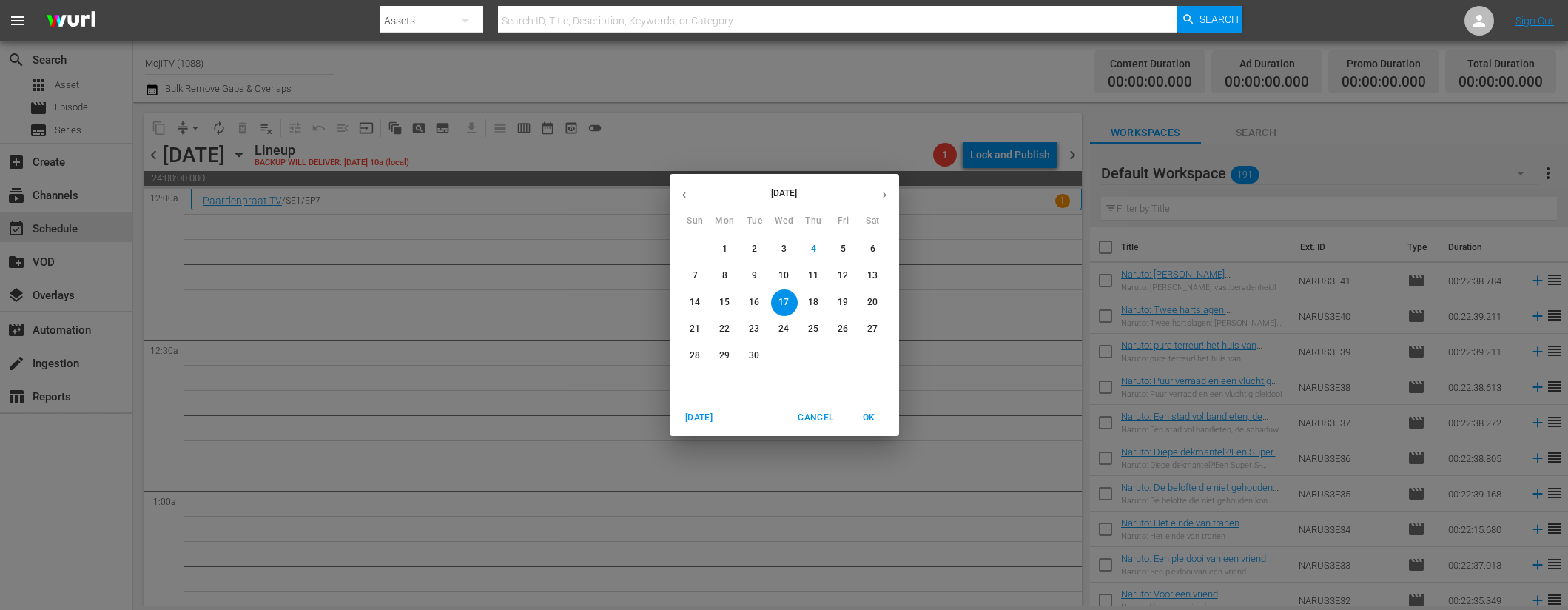
click at [692, 198] on button "button" at bounding box center [684, 195] width 29 height 29
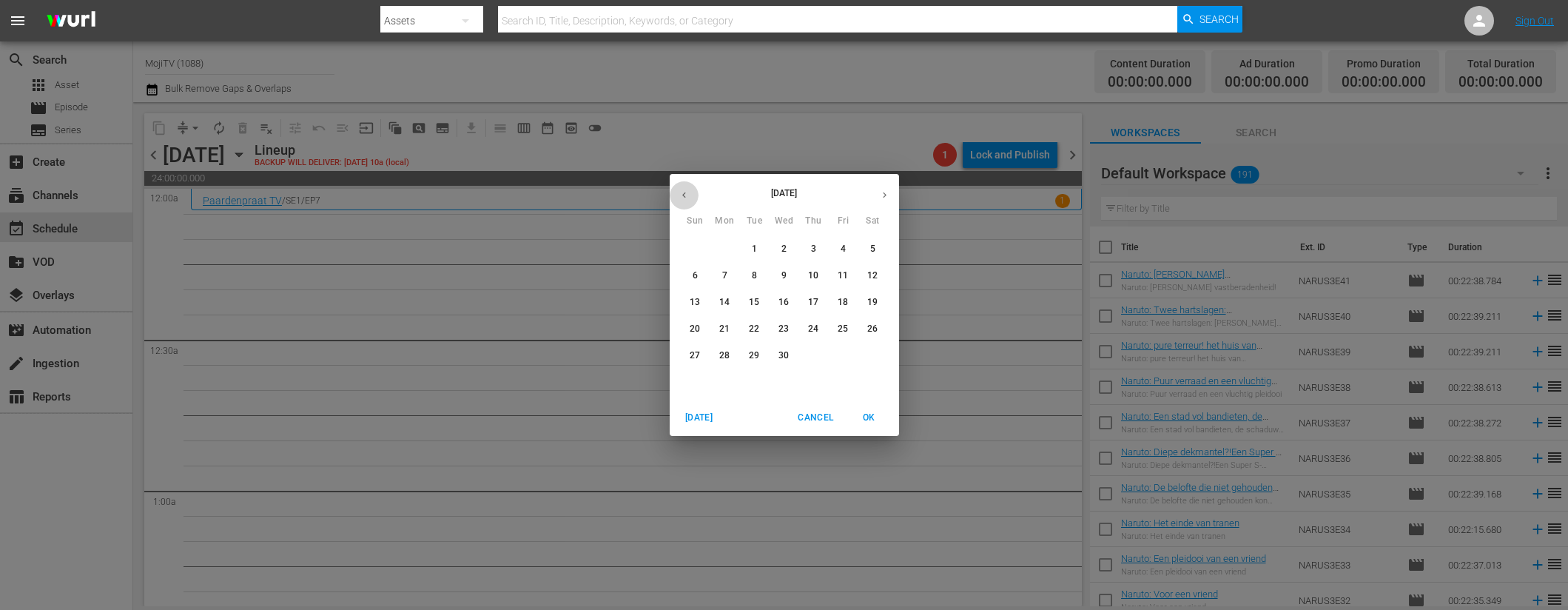
click at [692, 198] on button "button" at bounding box center [684, 195] width 29 height 29
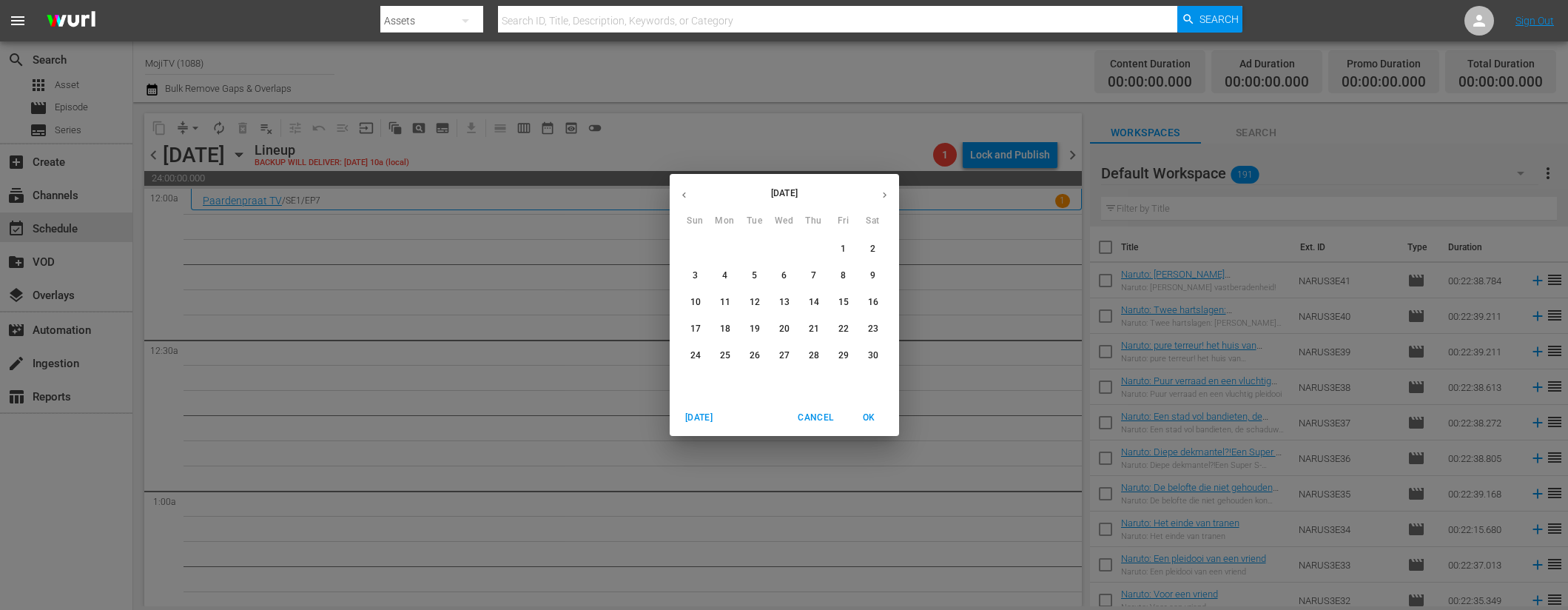
click at [691, 198] on button "button" at bounding box center [684, 195] width 29 height 29
click at [759, 304] on span "17" at bounding box center [754, 302] width 26 height 12
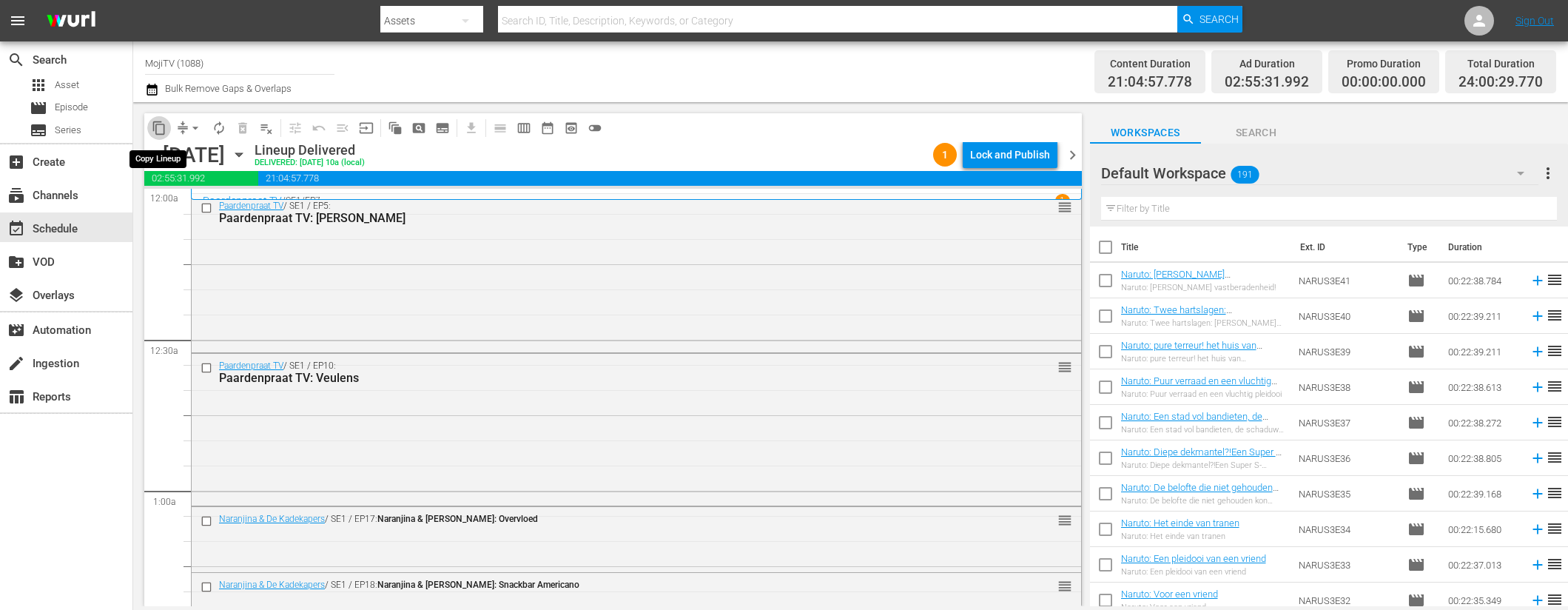
click at [161, 129] on span "content_copy" at bounding box center [159, 128] width 15 height 15
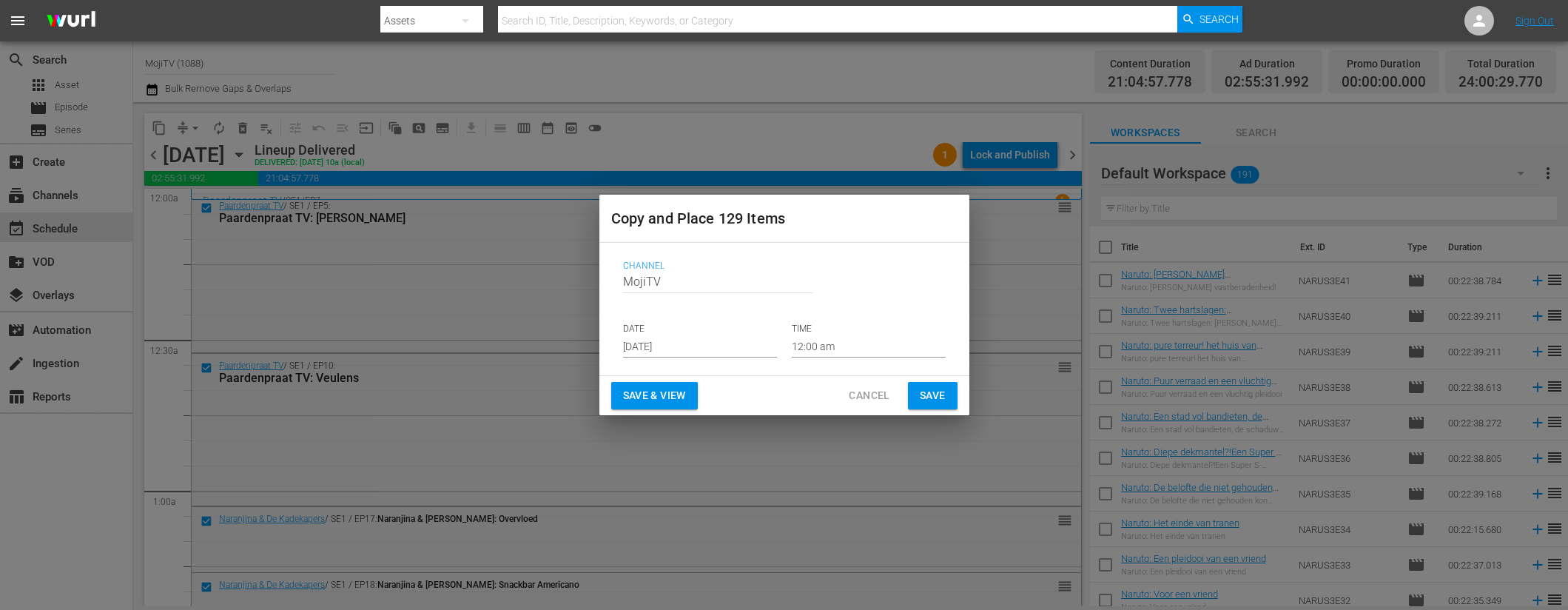
click at [717, 339] on input "[DATE]" at bounding box center [699, 346] width 154 height 22
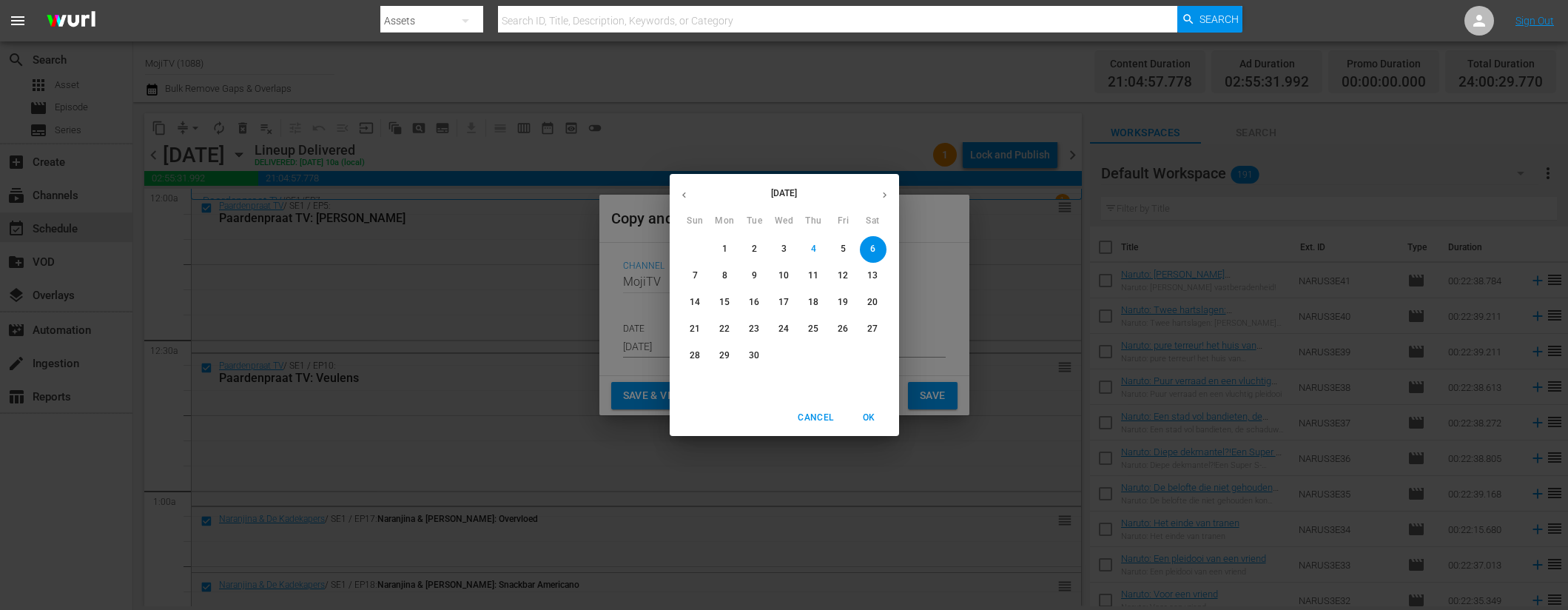
click at [790, 307] on span "17" at bounding box center [784, 302] width 26 height 12
type input "Sep 17th 2025"
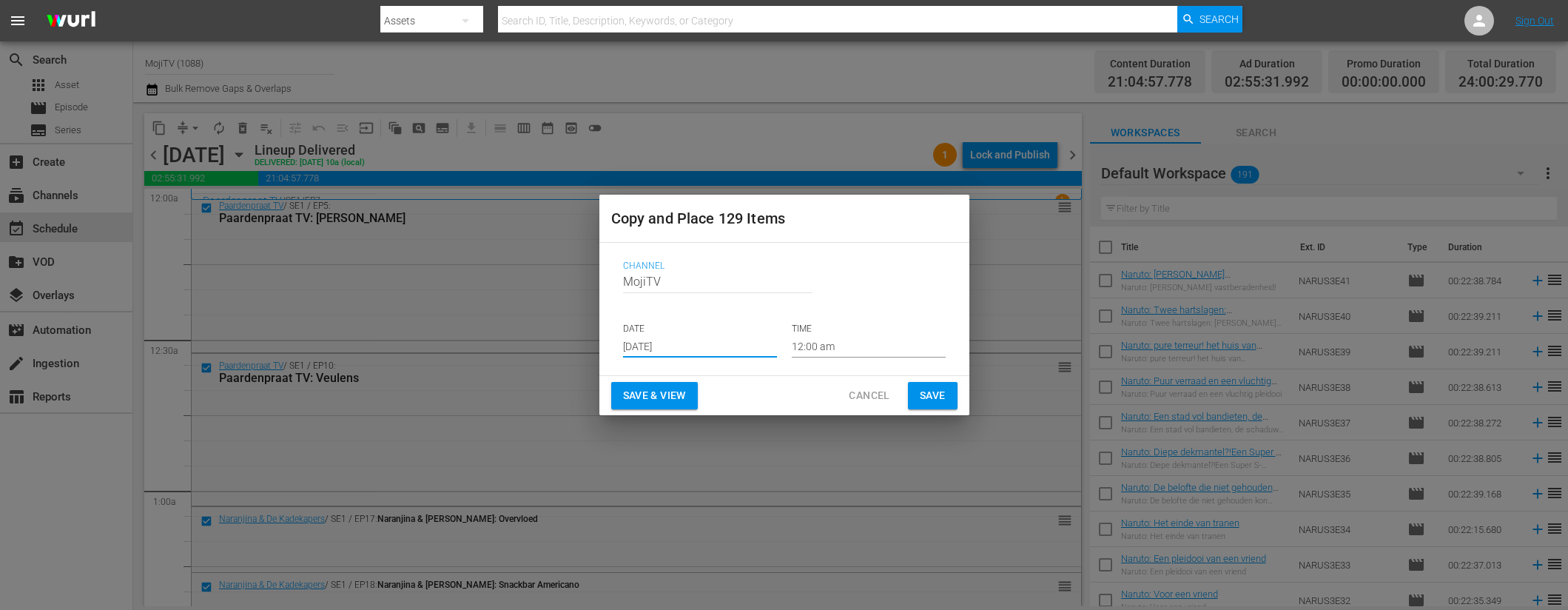
click at [668, 399] on span "Save & View" at bounding box center [654, 395] width 63 height 19
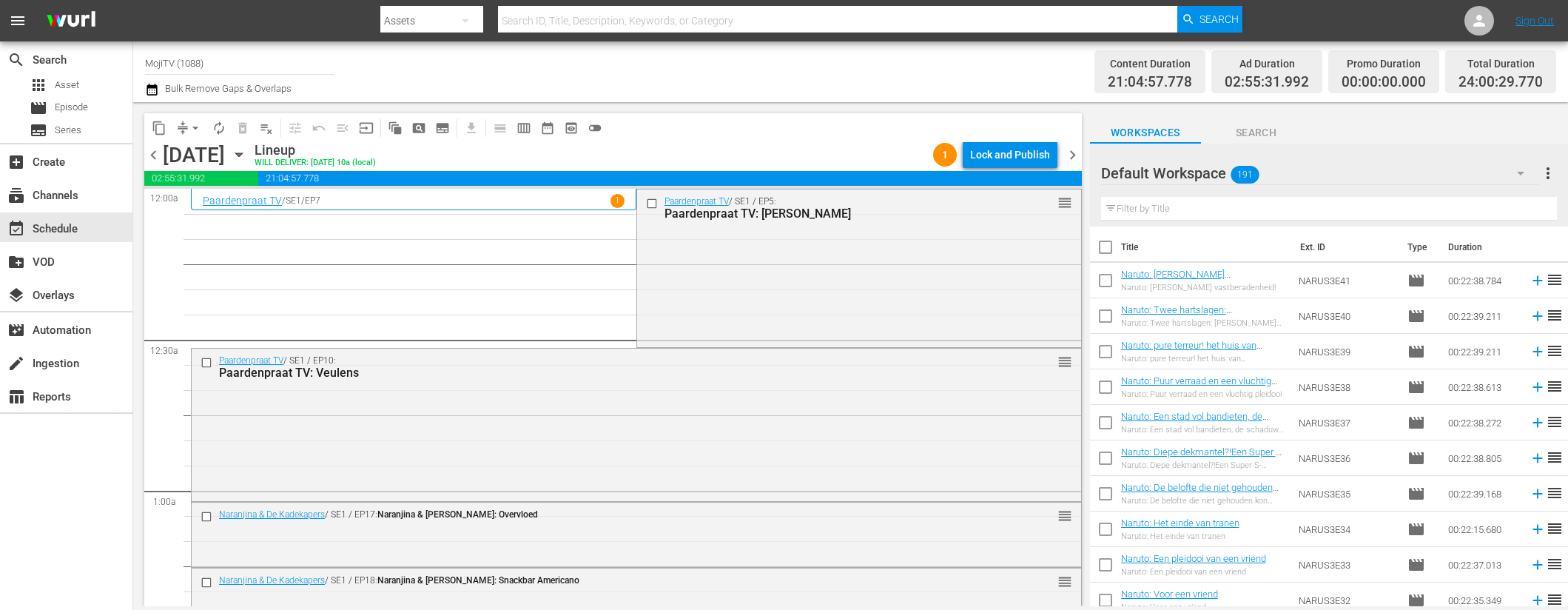
click at [182, 132] on span "compress" at bounding box center [182, 128] width 15 height 15
click at [192, 126] on span "arrow_drop_down" at bounding box center [196, 128] width 15 height 15
click at [192, 205] on li "Align to End of Previous Day" at bounding box center [196, 207] width 155 height 25
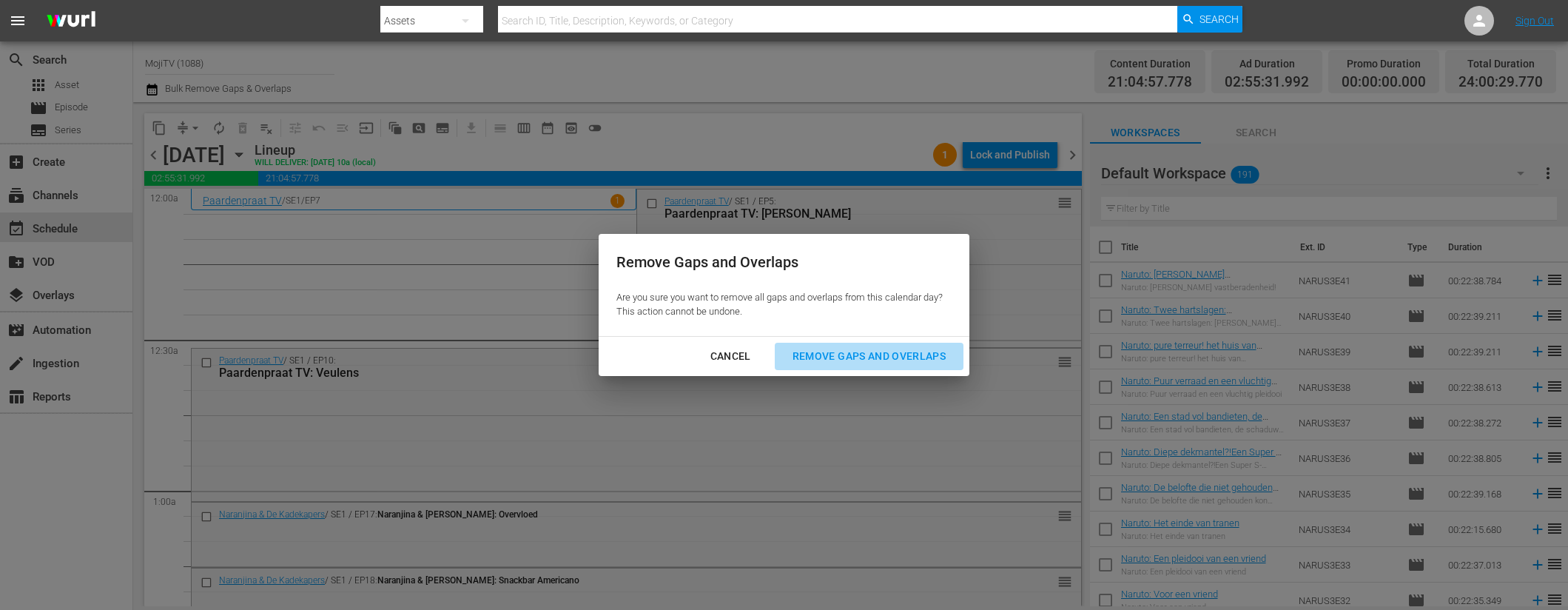
click at [884, 349] on div "Remove Gaps and Overlaps" at bounding box center [869, 356] width 177 height 19
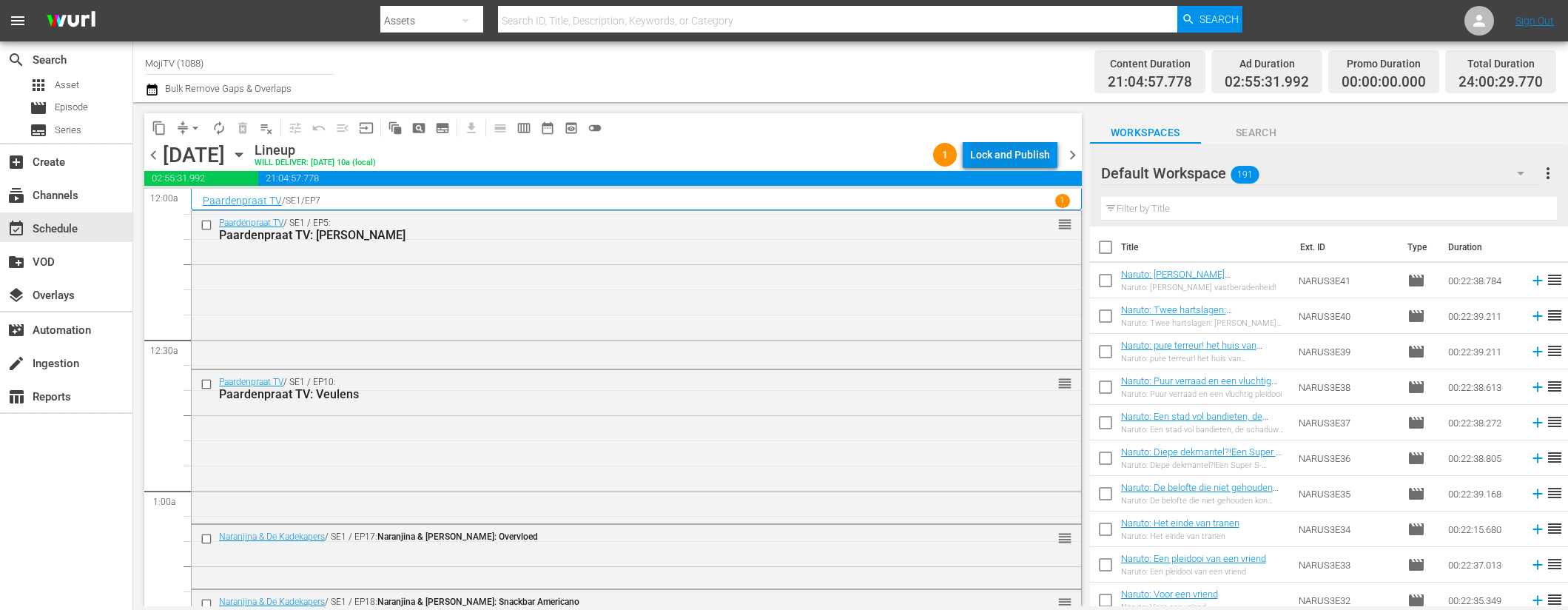
click at [1008, 157] on div "Lock and Publish" at bounding box center [1009, 155] width 80 height 26
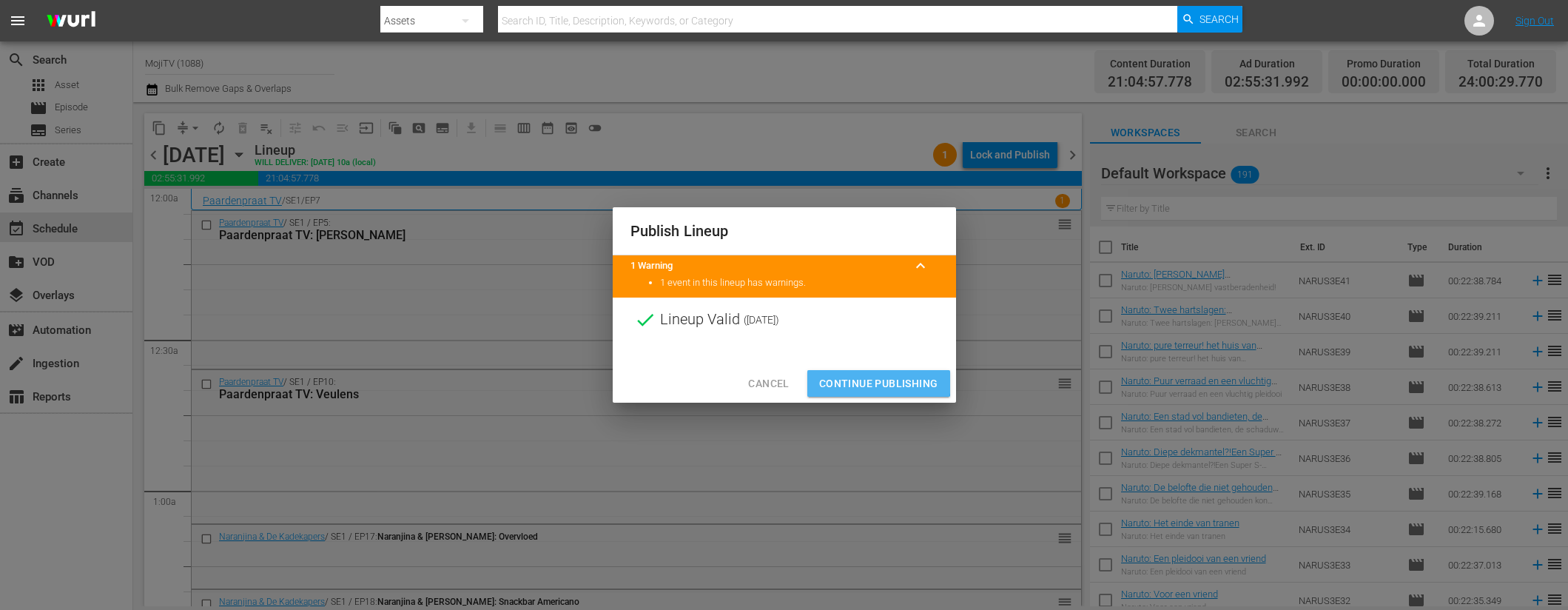
click at [871, 382] on span "Continue Publishing" at bounding box center [879, 384] width 119 height 19
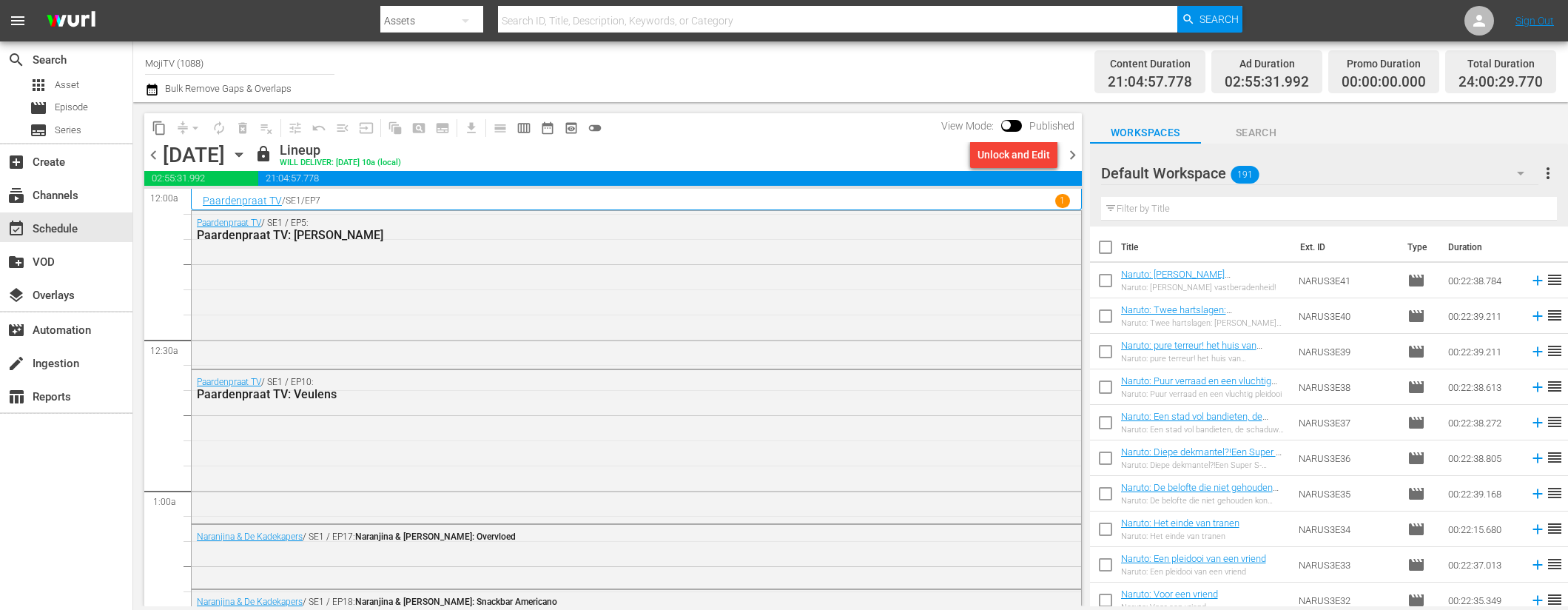
click at [1070, 152] on span "chevron_right" at bounding box center [1072, 155] width 19 height 19
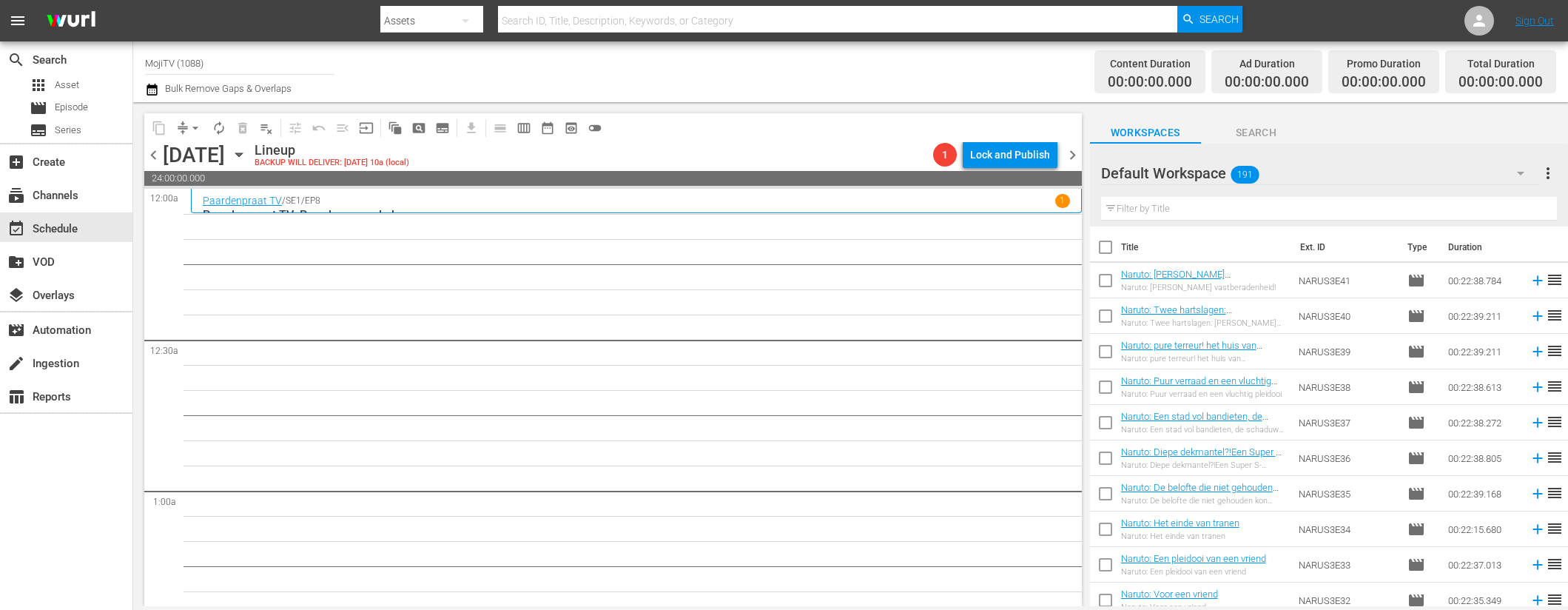
click at [247, 158] on icon "button" at bounding box center [239, 155] width 16 height 16
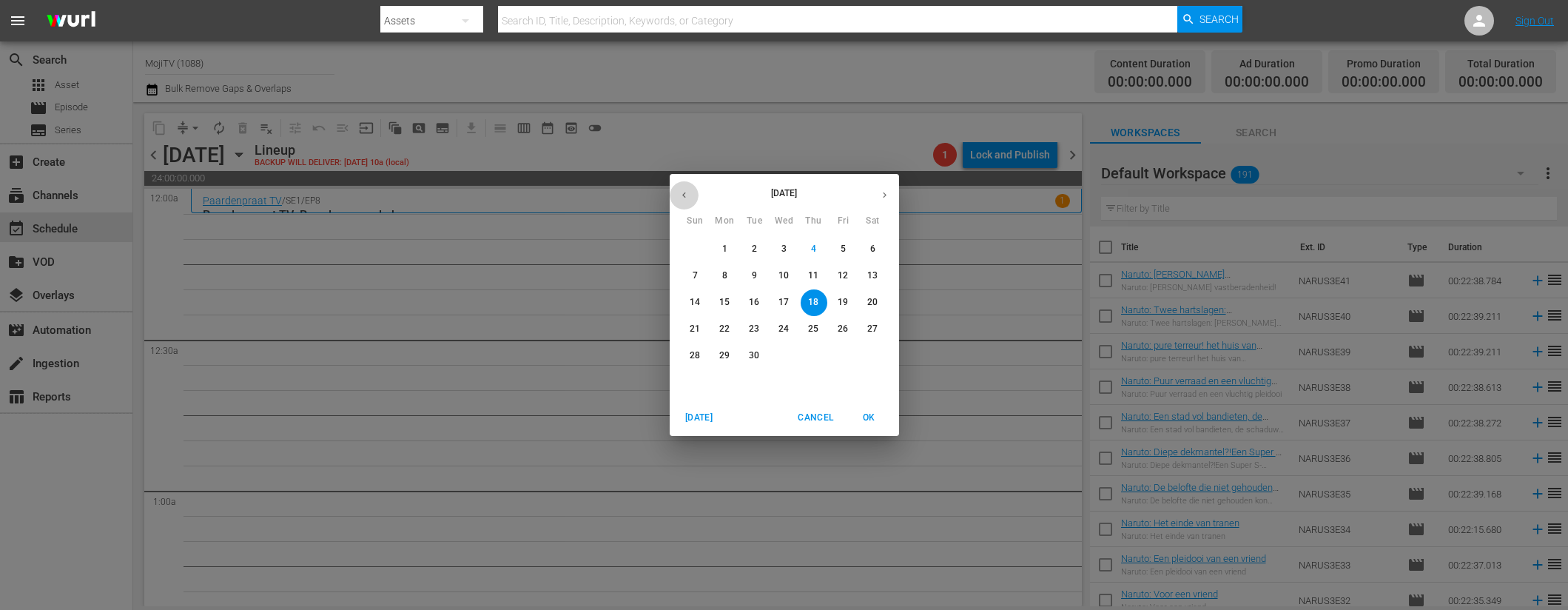
click at [677, 189] on button "button" at bounding box center [684, 195] width 29 height 29
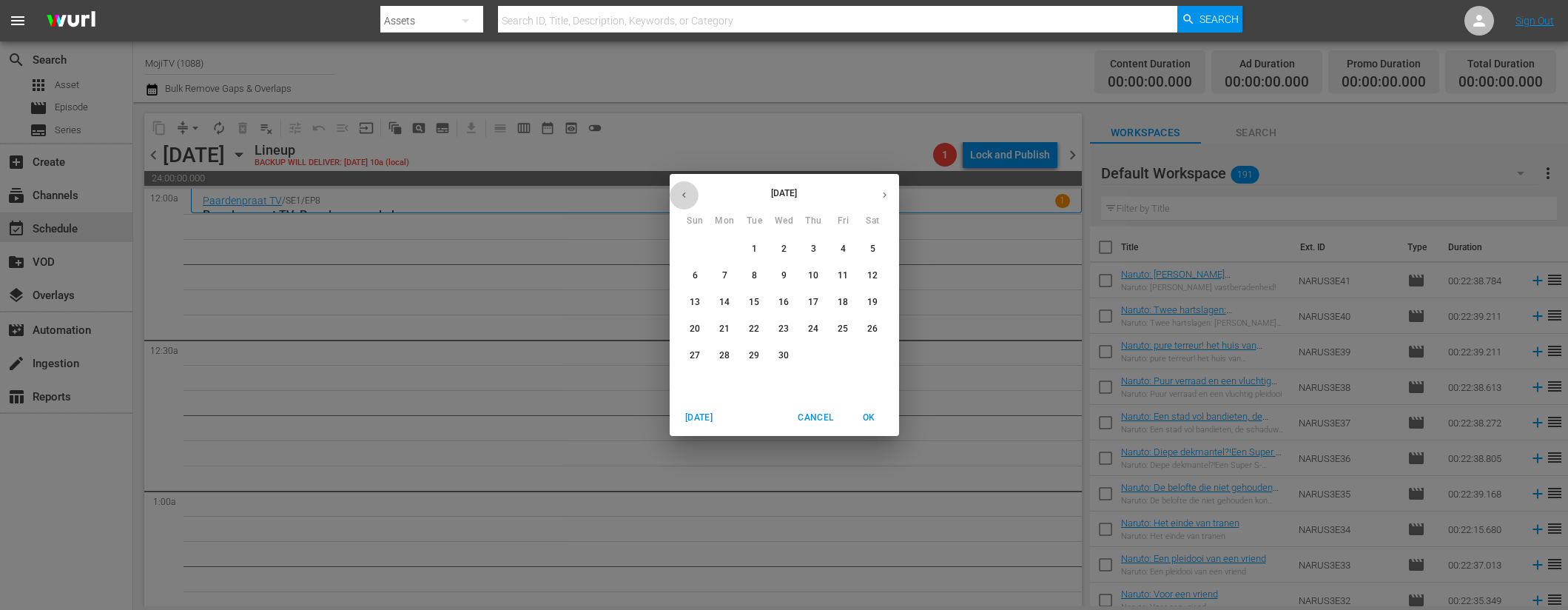
click at [677, 190] on button "button" at bounding box center [684, 195] width 29 height 29
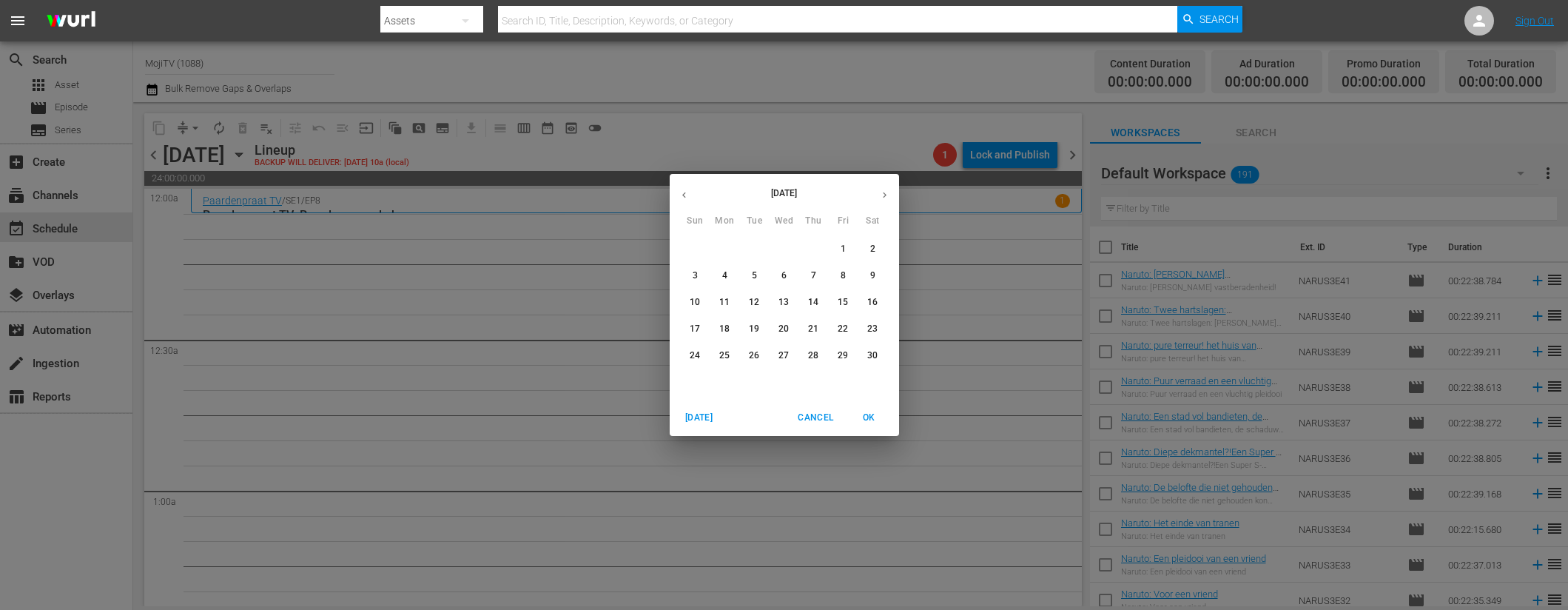
click at [677, 190] on button "button" at bounding box center [684, 195] width 29 height 29
click at [781, 297] on p "18" at bounding box center [783, 302] width 11 height 12
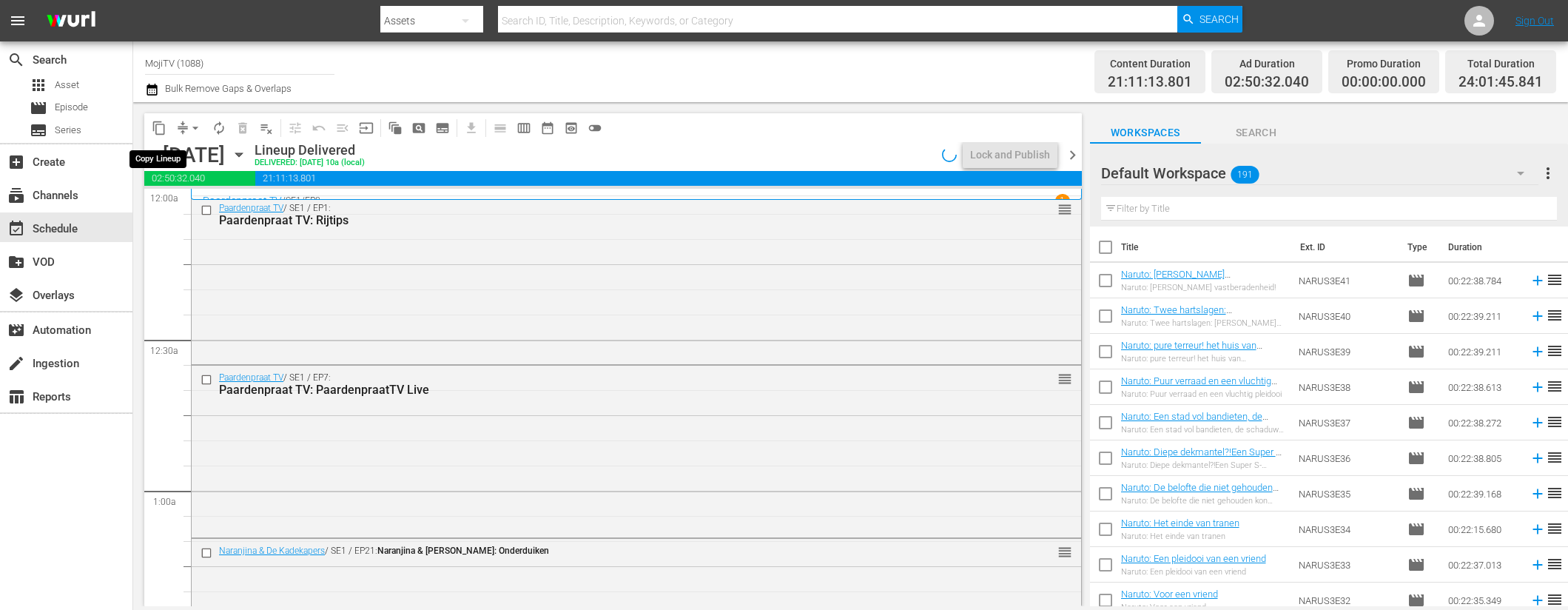
click at [164, 124] on span "content_copy" at bounding box center [159, 128] width 15 height 15
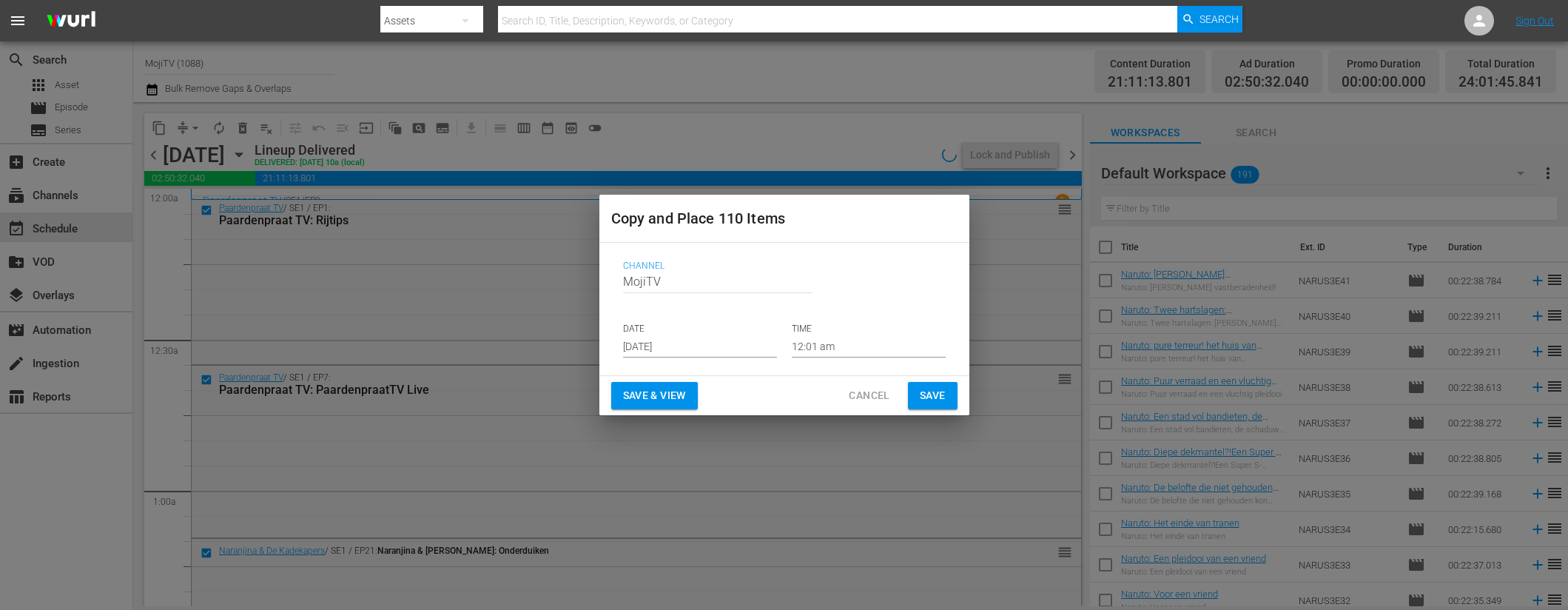
click at [657, 334] on p "DATE" at bounding box center [699, 329] width 154 height 12
click at [697, 345] on input "[DATE]" at bounding box center [699, 346] width 154 height 22
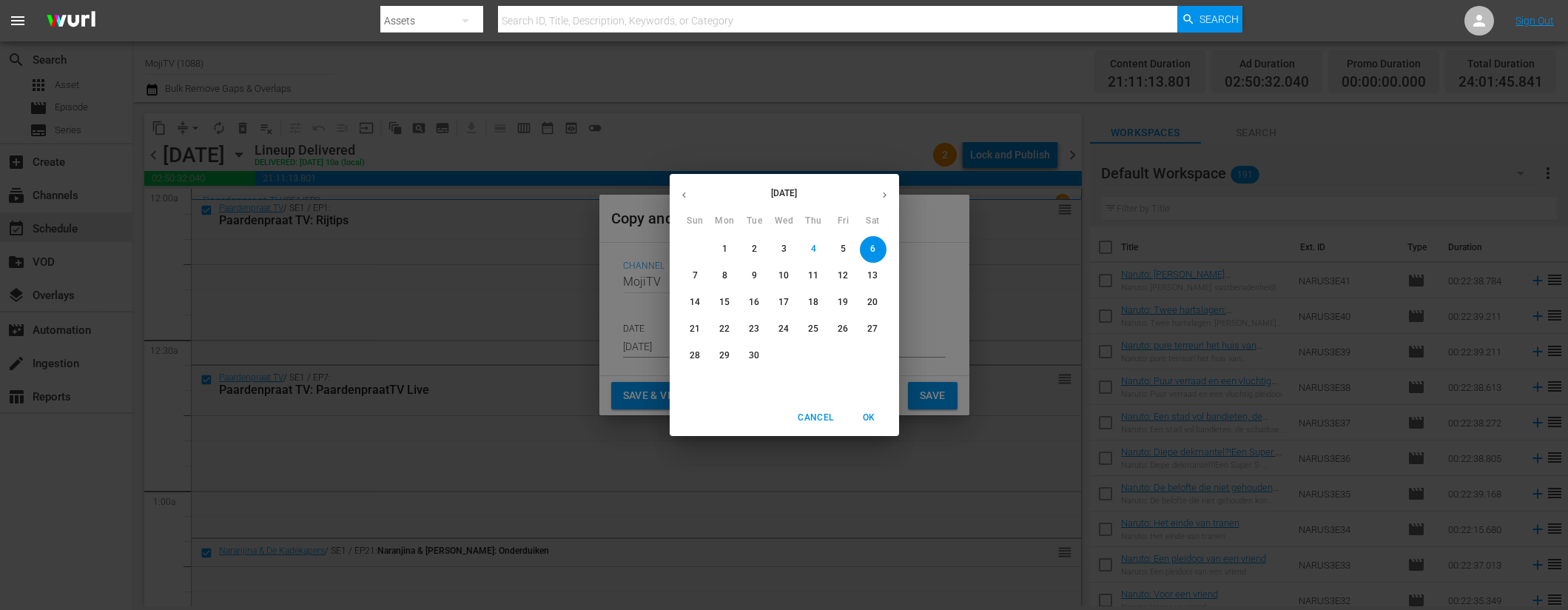
click at [819, 297] on span "18" at bounding box center [814, 302] width 26 height 12
type input "Sep 18th 2025"
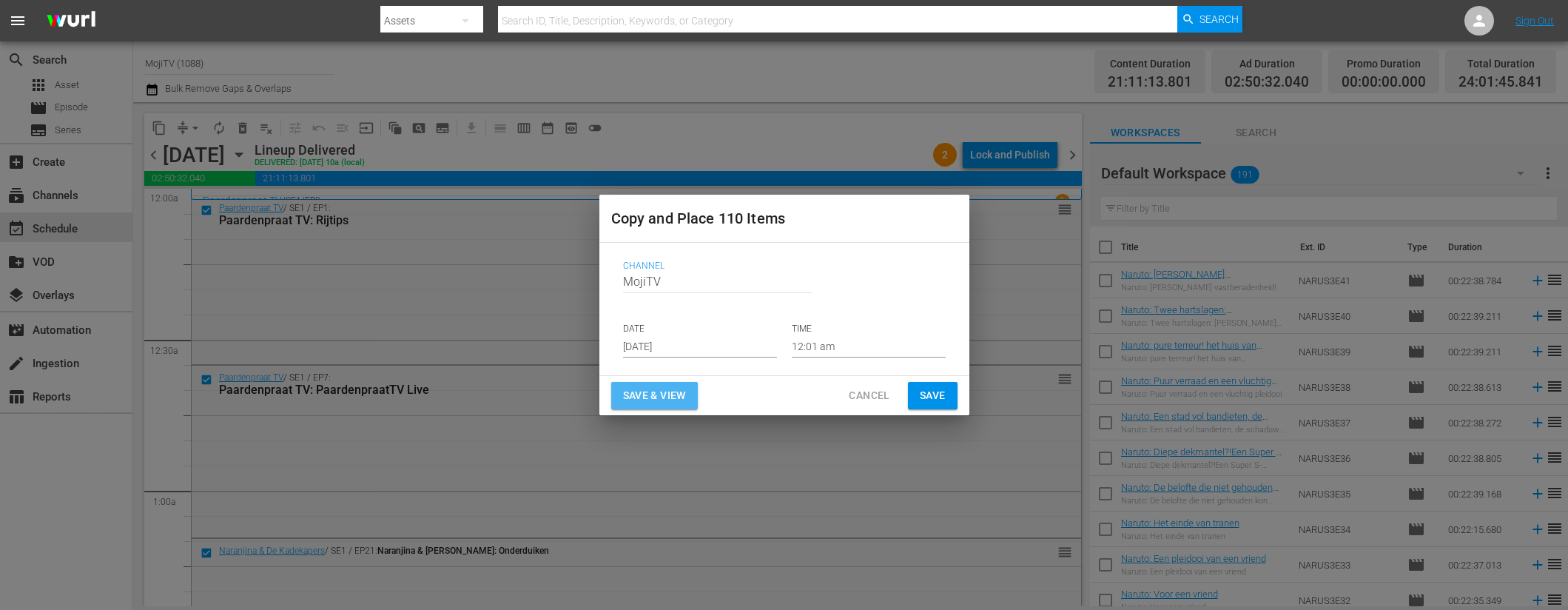
click at [667, 394] on span "Save & View" at bounding box center [654, 395] width 63 height 19
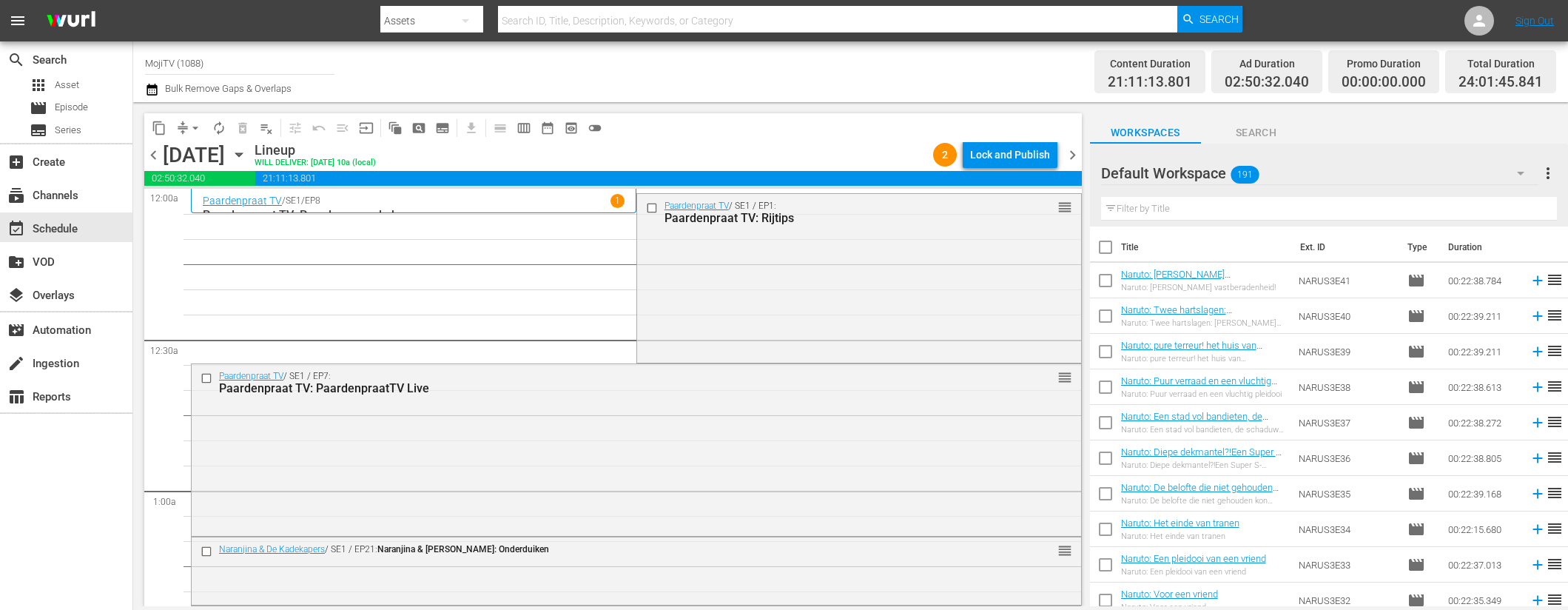
click at [193, 118] on button "arrow_drop_down" at bounding box center [195, 127] width 24 height 24
click at [190, 206] on li "Align to End of Previous Day" at bounding box center [196, 207] width 155 height 25
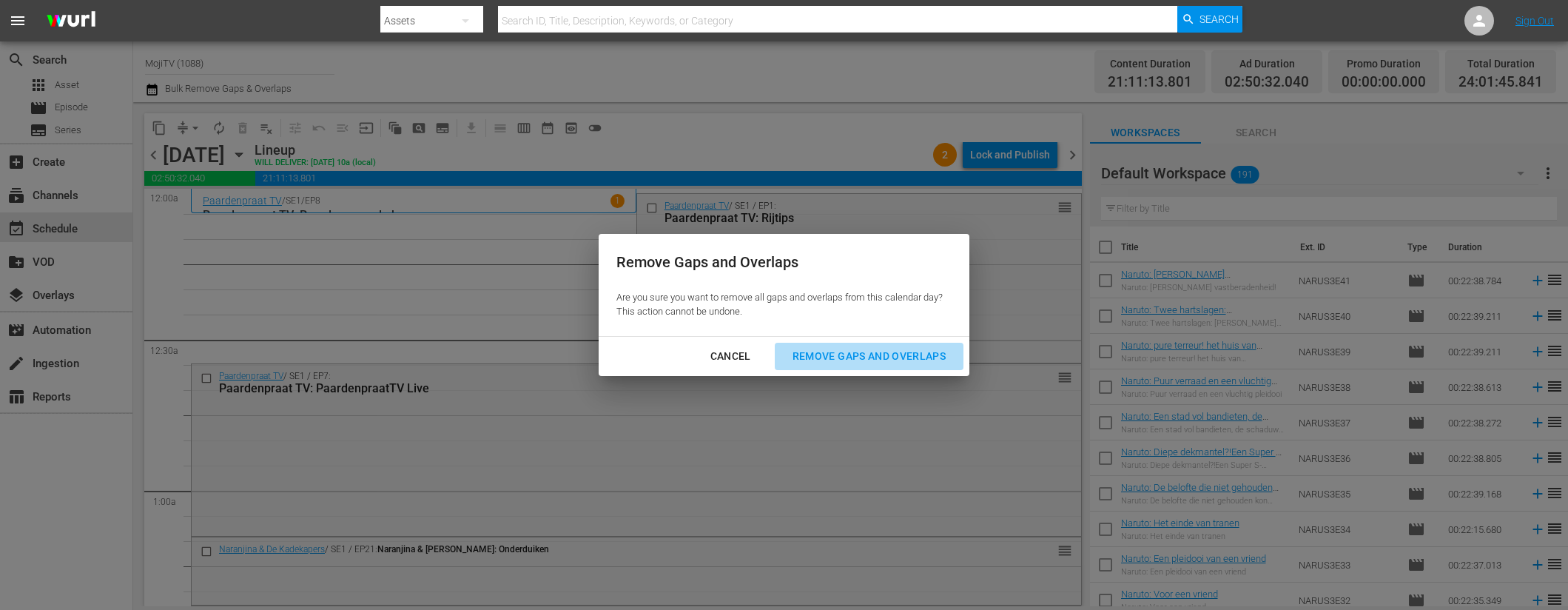
click at [873, 354] on div "Remove Gaps and Overlaps" at bounding box center [869, 356] width 177 height 19
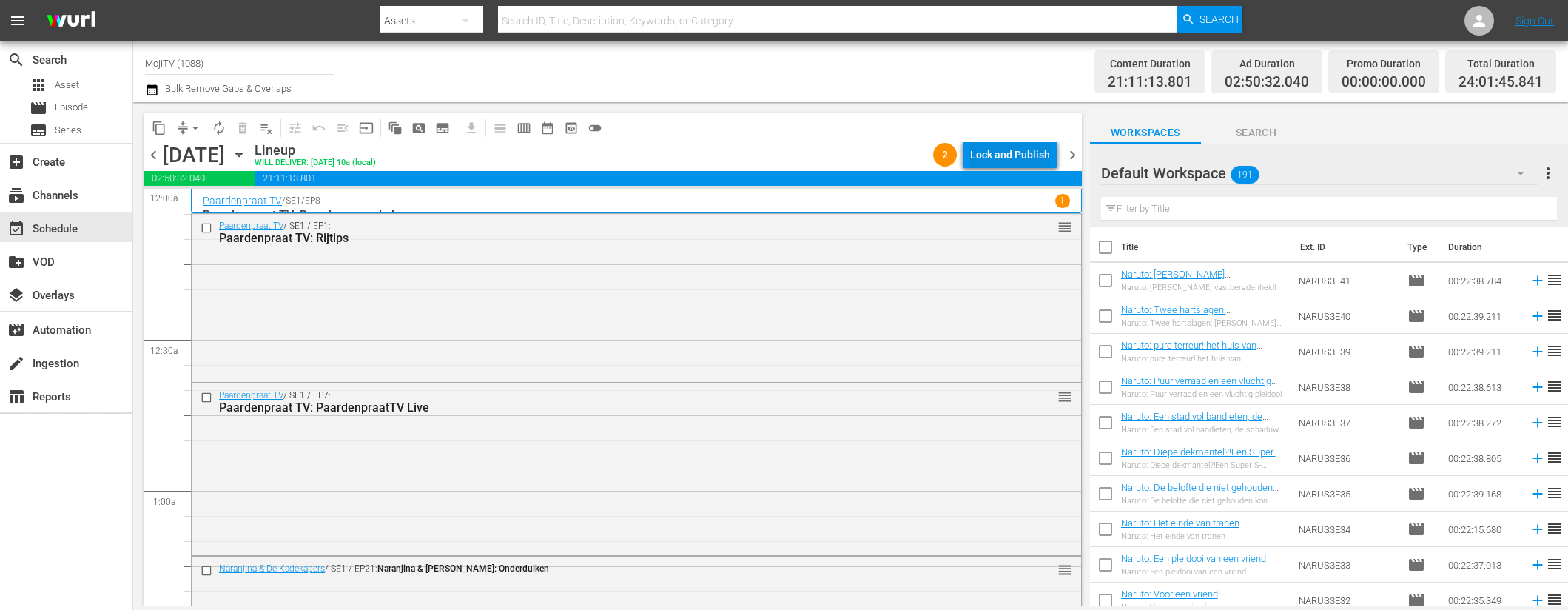
click at [1002, 152] on div "Lock and Publish" at bounding box center [1009, 155] width 80 height 26
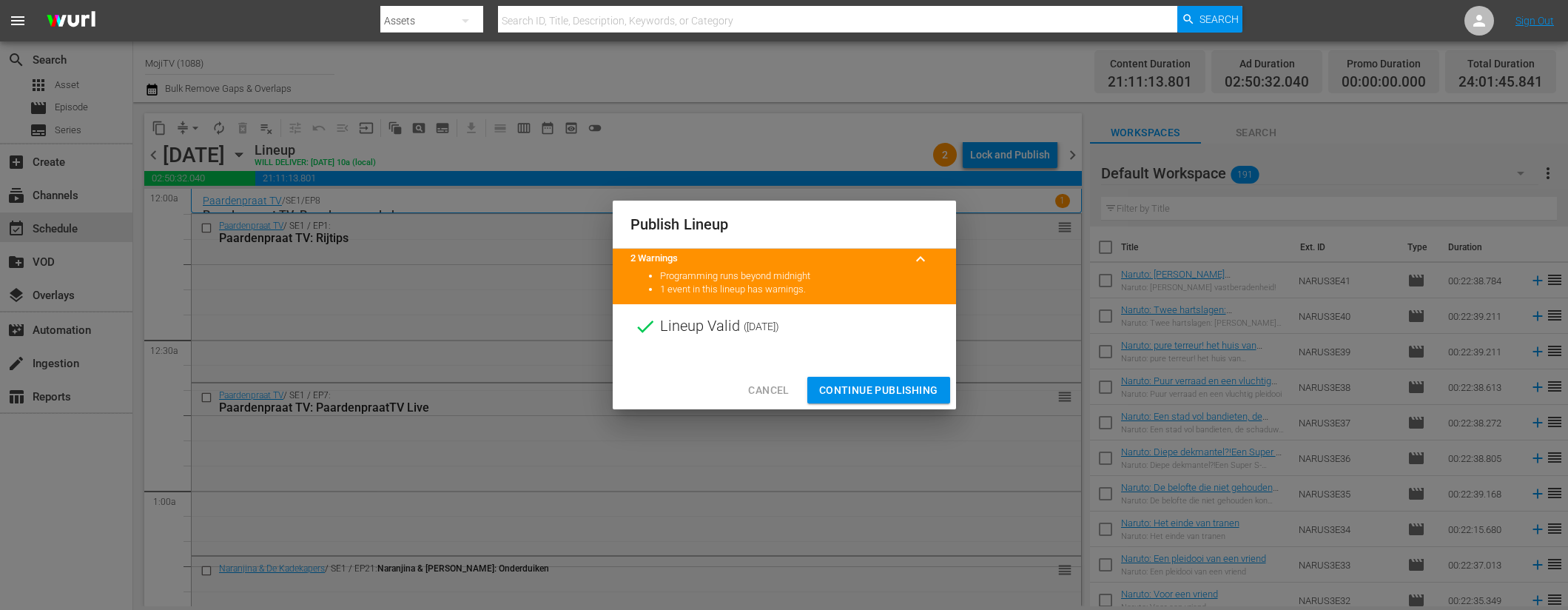
click at [879, 391] on span "Continue Publishing" at bounding box center [879, 390] width 119 height 19
